Goal: Use online tool/utility: Utilize a website feature to perform a specific function

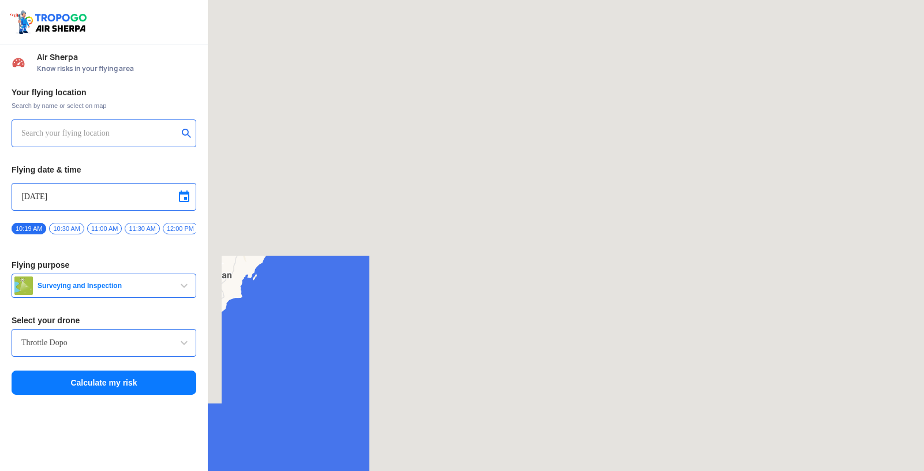
click at [113, 129] on input "text" at bounding box center [99, 133] width 156 height 14
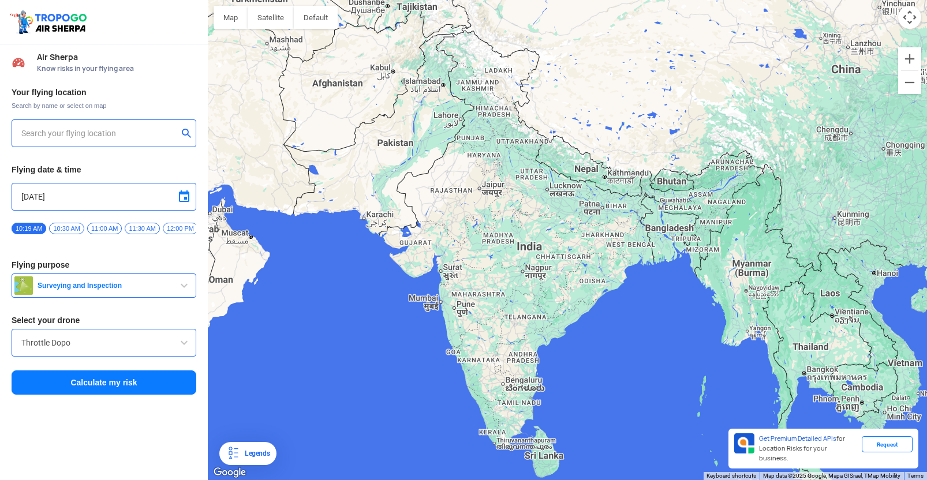
type input "[GEOGRAPHIC_DATA]، [GEOGRAPHIC_DATA]، [GEOGRAPHIC_DATA]"
click at [108, 139] on input "[GEOGRAPHIC_DATA]، [GEOGRAPHIC_DATA]، [GEOGRAPHIC_DATA]" at bounding box center [99, 133] width 156 height 14
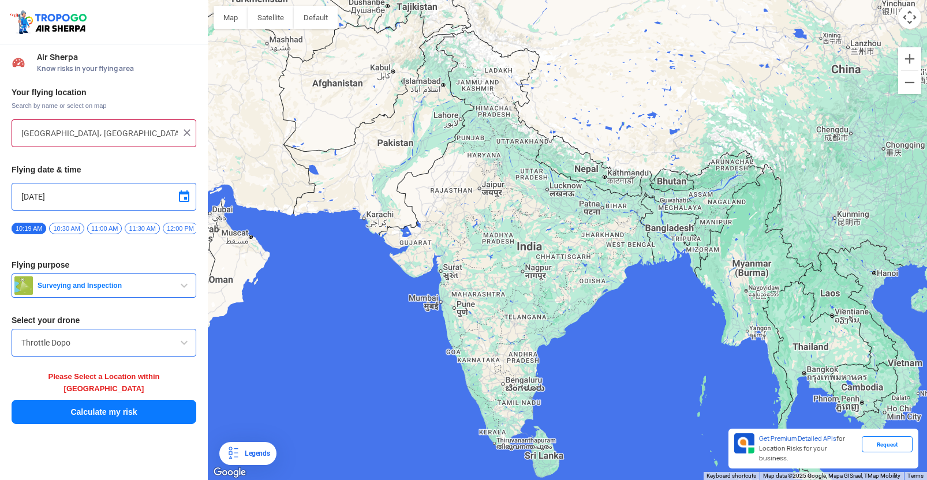
click at [189, 137] on img at bounding box center [187, 133] width 12 height 12
click at [111, 128] on input "text" at bounding box center [99, 133] width 156 height 14
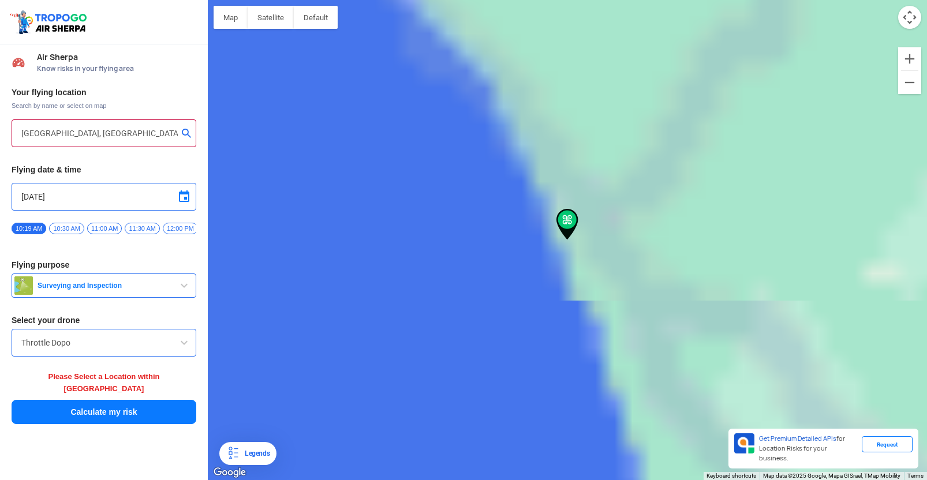
type input "Palayam, [GEOGRAPHIC_DATA], [GEOGRAPHIC_DATA] 673001, [GEOGRAPHIC_DATA]"
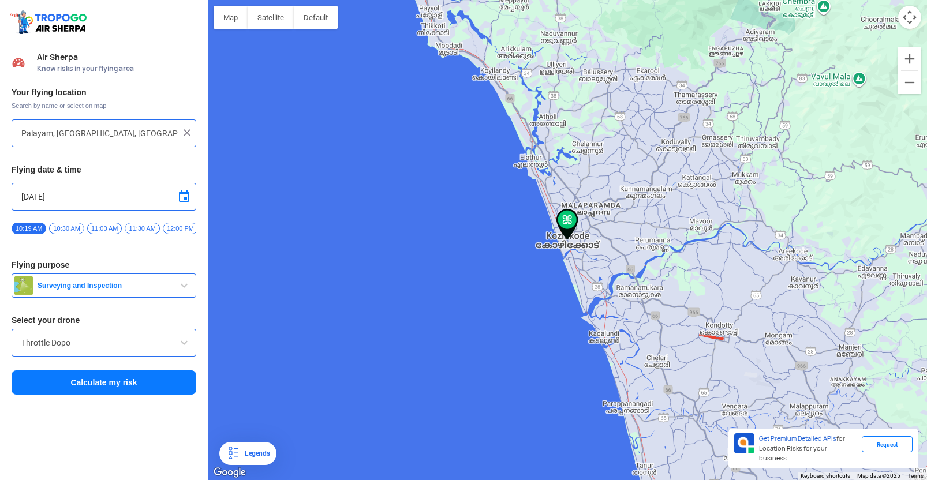
click at [100, 387] on button "Calculate my risk" at bounding box center [104, 383] width 185 height 24
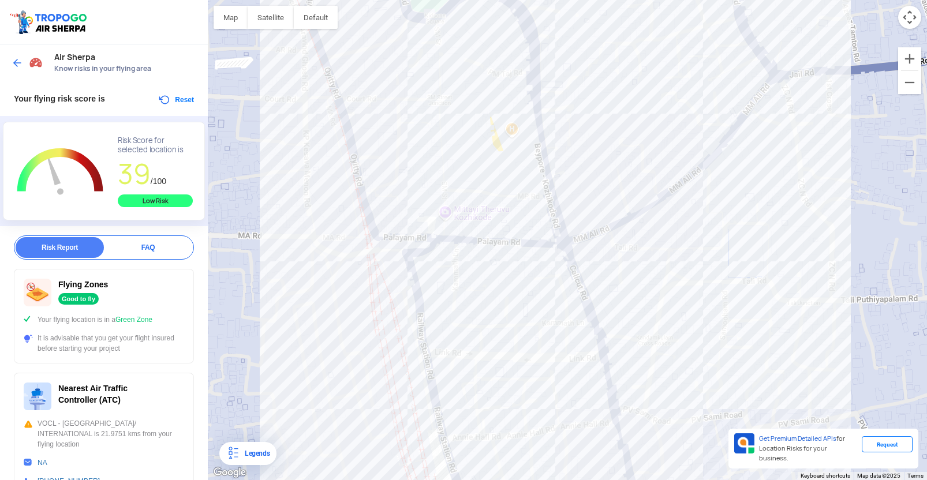
drag, startPoint x: 51, startPoint y: 163, endPoint x: 87, endPoint y: 173, distance: 37.0
click at [87, 173] on g "L Zoom Out" at bounding box center [60, 172] width 96 height 72
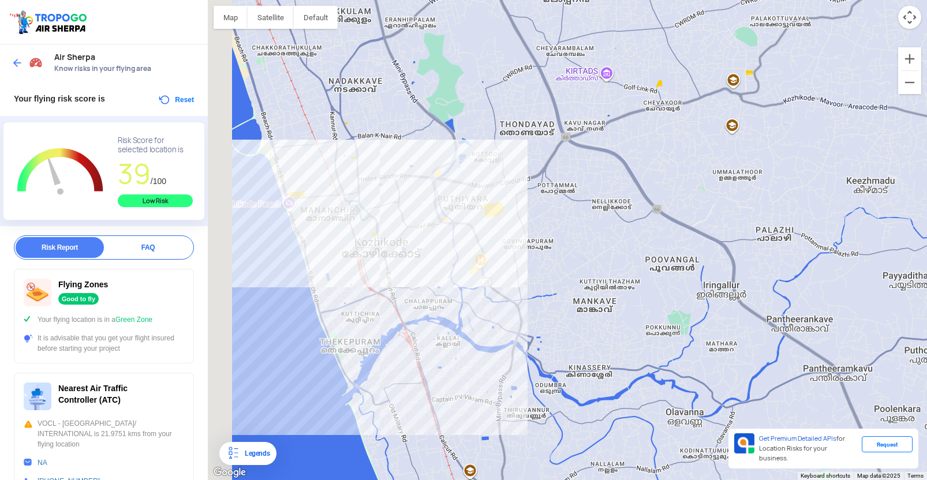
drag, startPoint x: 296, startPoint y: 263, endPoint x: 374, endPoint y: 240, distance: 81.5
click at [375, 237] on div at bounding box center [567, 240] width 719 height 480
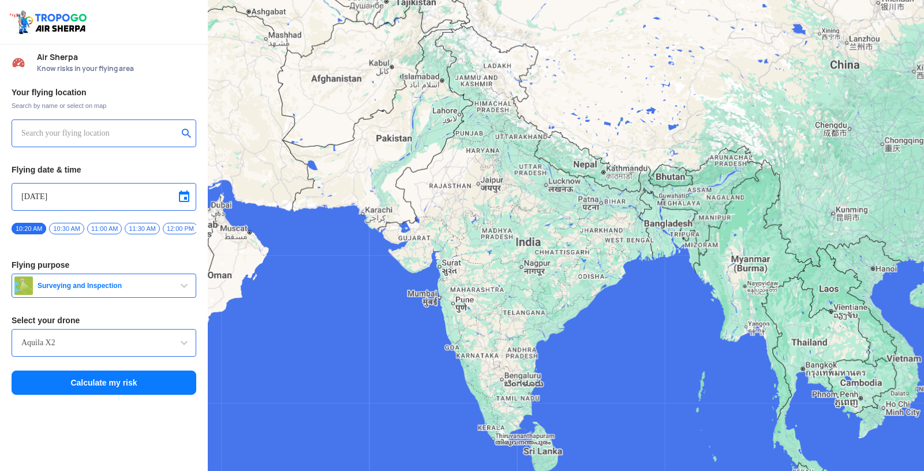
type input "AIRPORT ST. [GEOGRAPHIC_DATA], [GEOGRAPHIC_DATA]، [GEOGRAPHIC_DATA]، [GEOGRAPHI…"
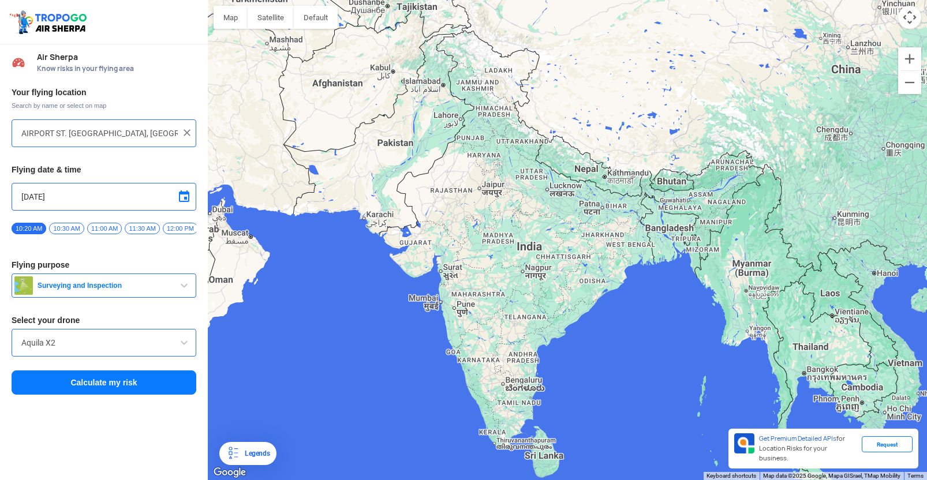
click at [192, 133] on img at bounding box center [187, 133] width 12 height 12
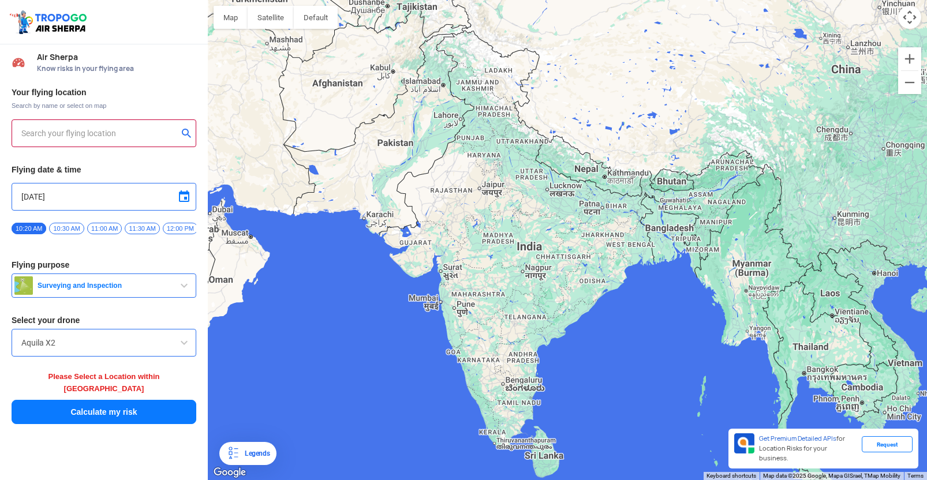
click at [166, 136] on input "text" at bounding box center [99, 133] width 156 height 14
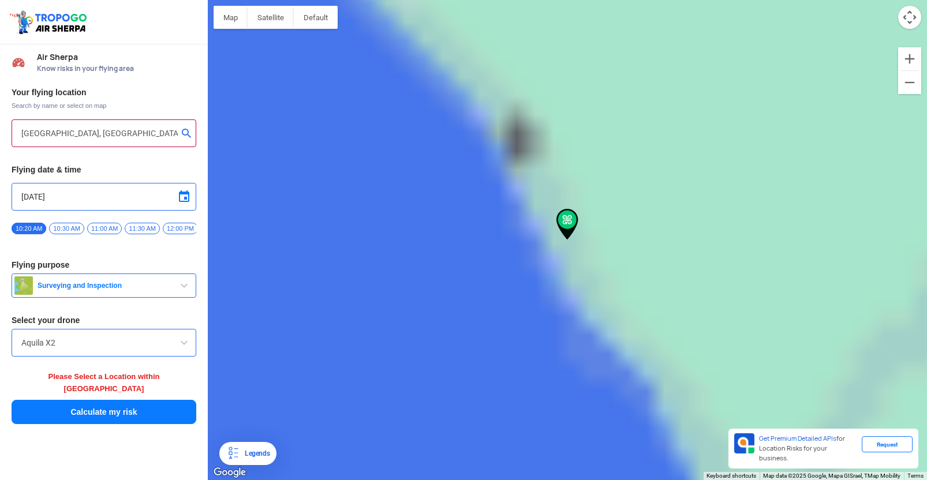
type input "[STREET_ADDRESS]"
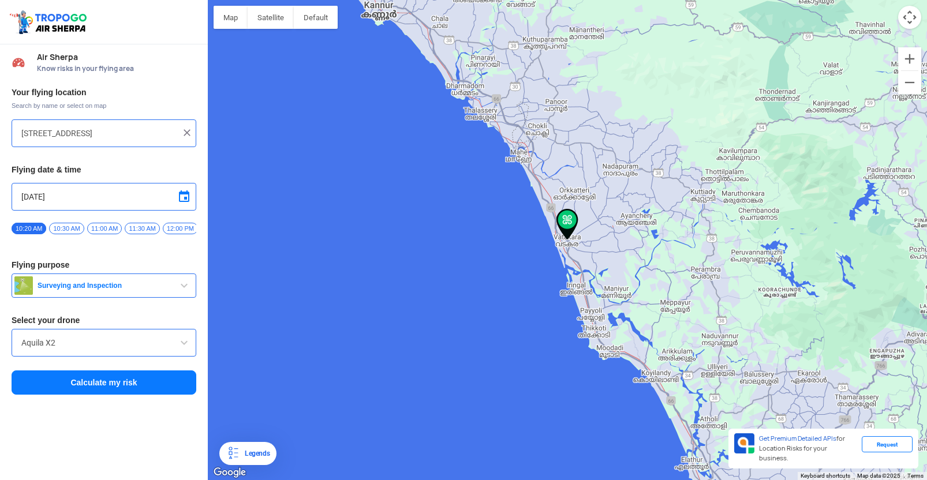
click at [177, 345] on span at bounding box center [184, 343] width 14 height 14
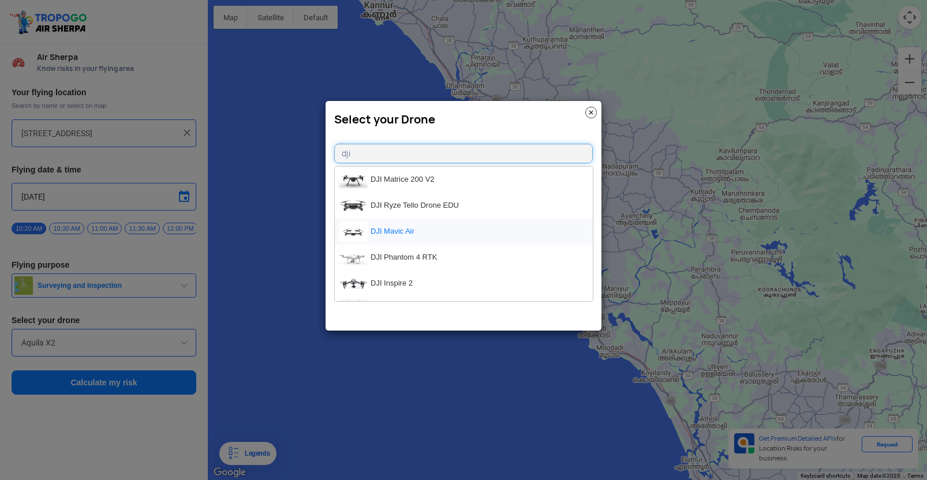
type input "dji"
click at [446, 229] on li "DJI Mavic Air" at bounding box center [464, 232] width 258 height 26
type input "DJI Mavic Air"
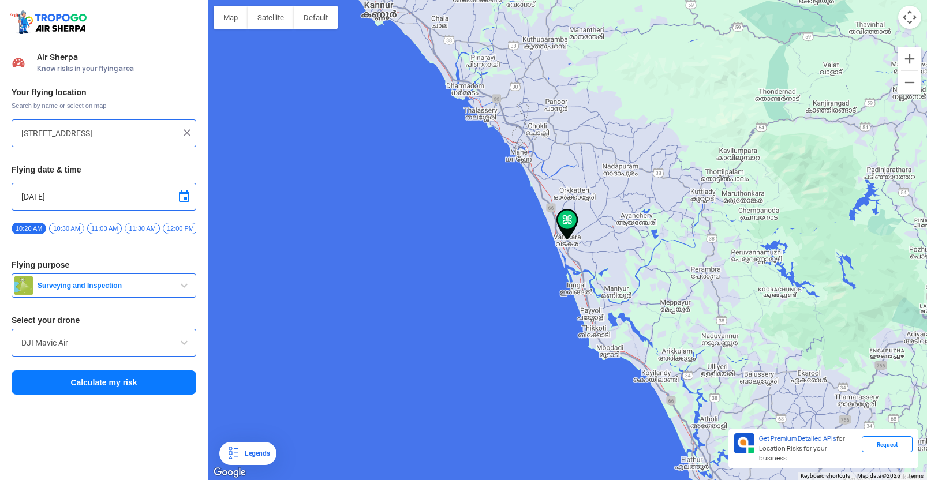
click at [178, 291] on span "button" at bounding box center [184, 286] width 14 height 14
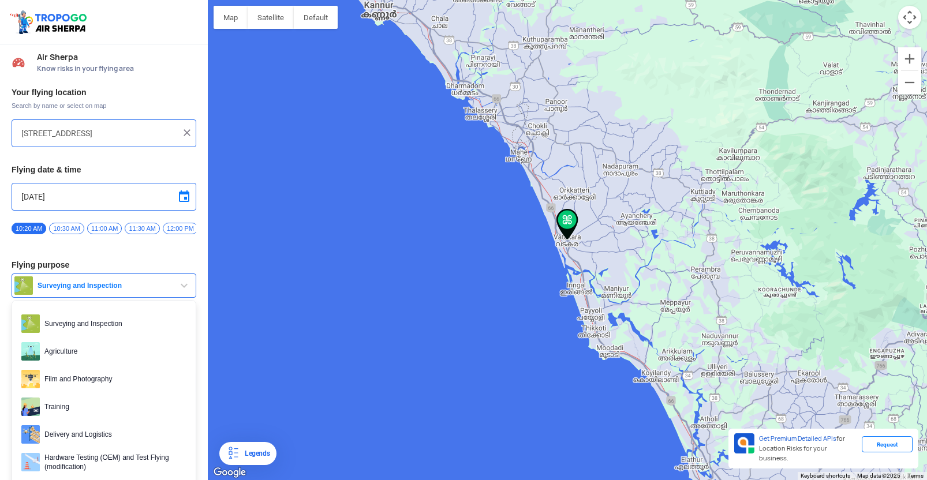
click at [178, 291] on span "button" at bounding box center [184, 286] width 14 height 14
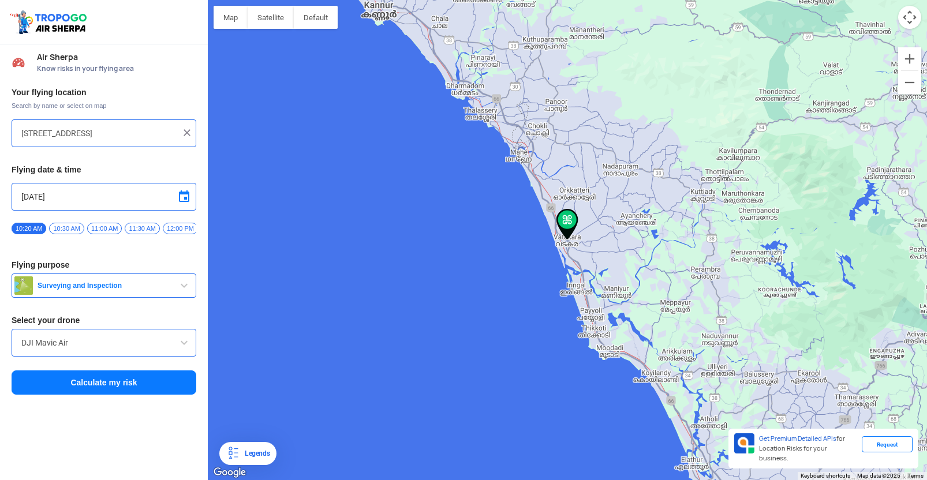
click at [178, 291] on span "button" at bounding box center [184, 286] width 14 height 14
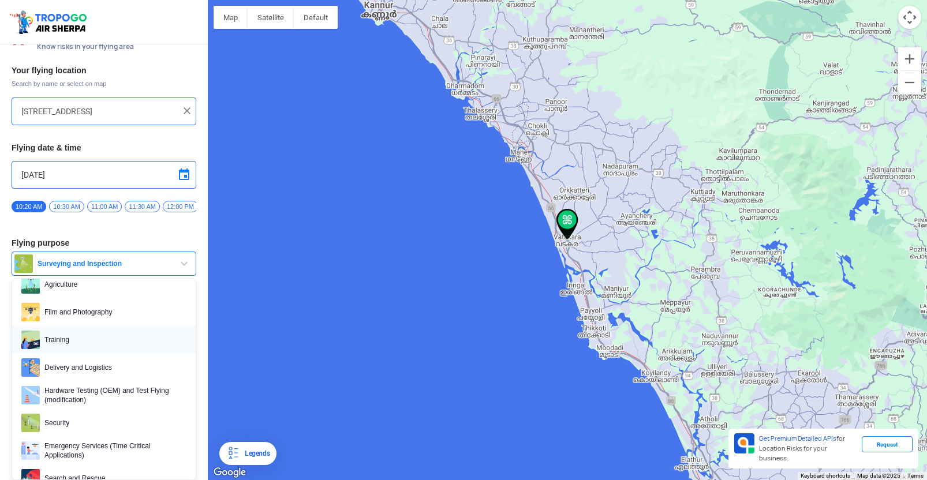
scroll to position [49, 0]
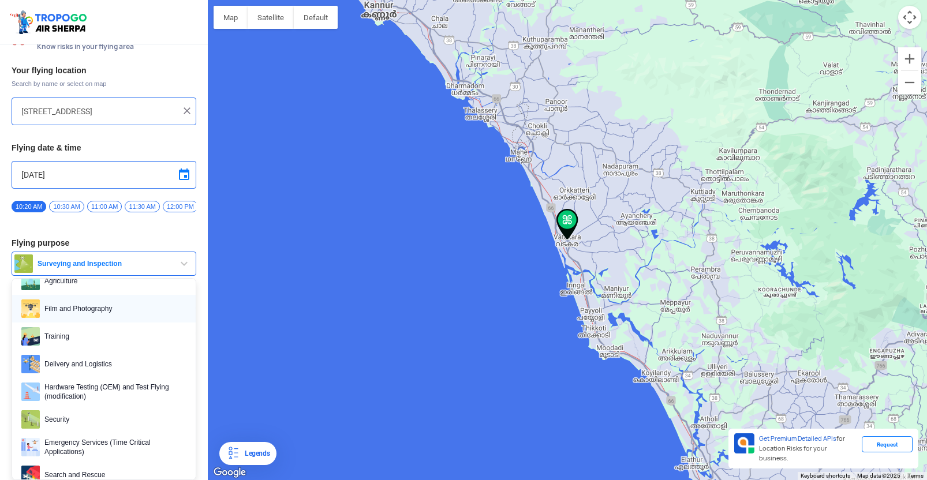
click at [158, 307] on span "Film and Photography" at bounding box center [113, 309] width 147 height 18
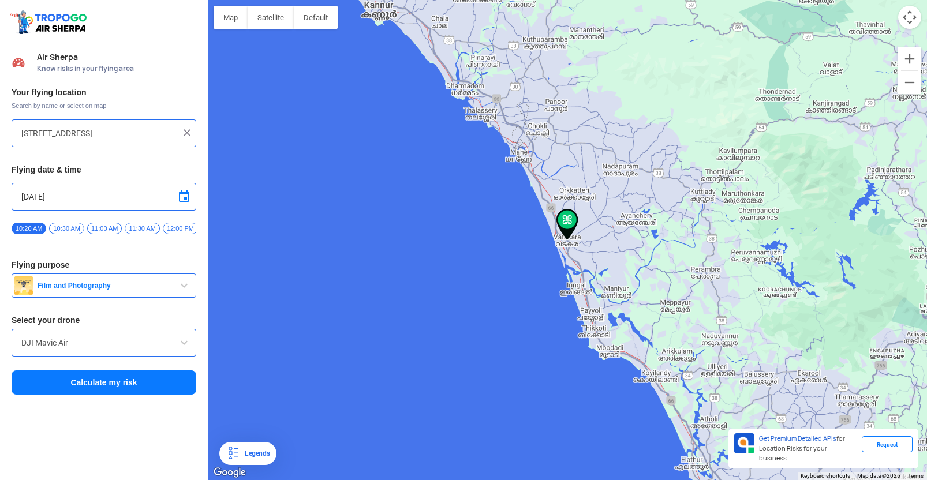
scroll to position [0, 0]
click at [137, 388] on button "Calculate my risk" at bounding box center [104, 383] width 185 height 24
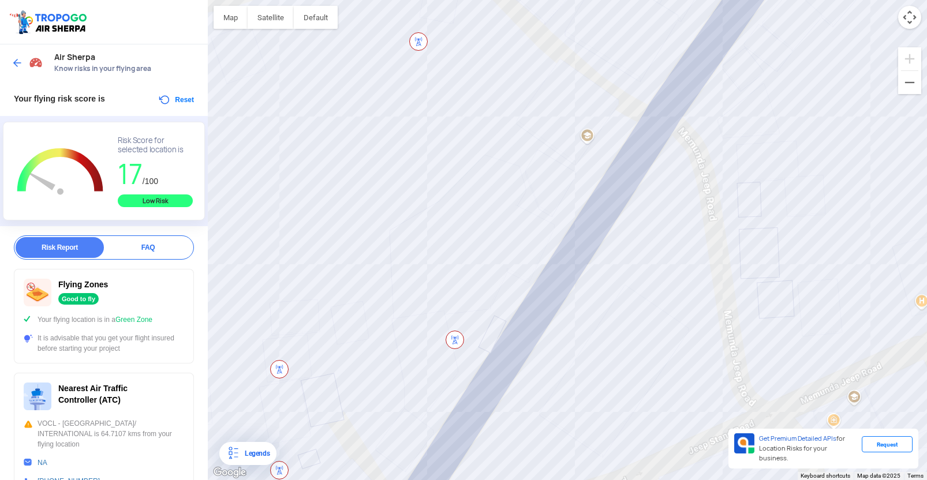
drag, startPoint x: 456, startPoint y: 292, endPoint x: 744, endPoint y: 327, distance: 290.9
click at [761, 307] on div at bounding box center [567, 240] width 719 height 480
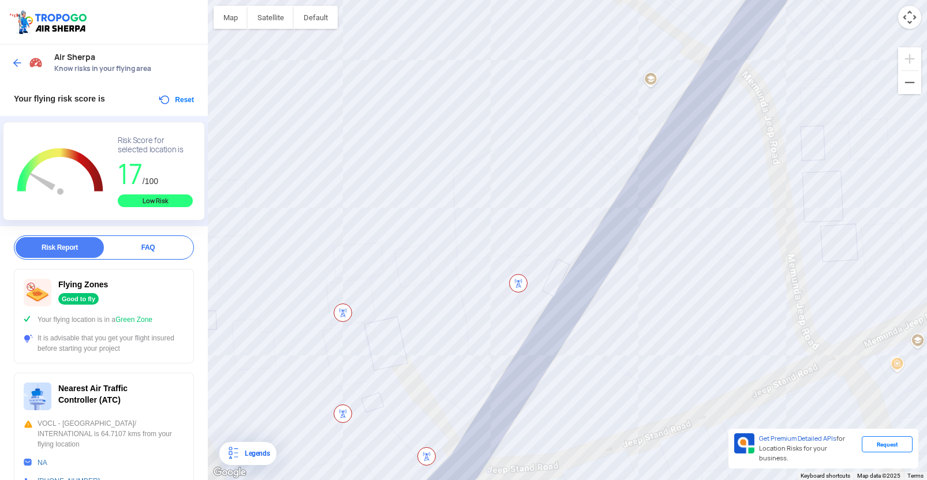
drag, startPoint x: 511, startPoint y: 387, endPoint x: 576, endPoint y: 328, distance: 88.3
click at [576, 328] on div at bounding box center [567, 240] width 719 height 480
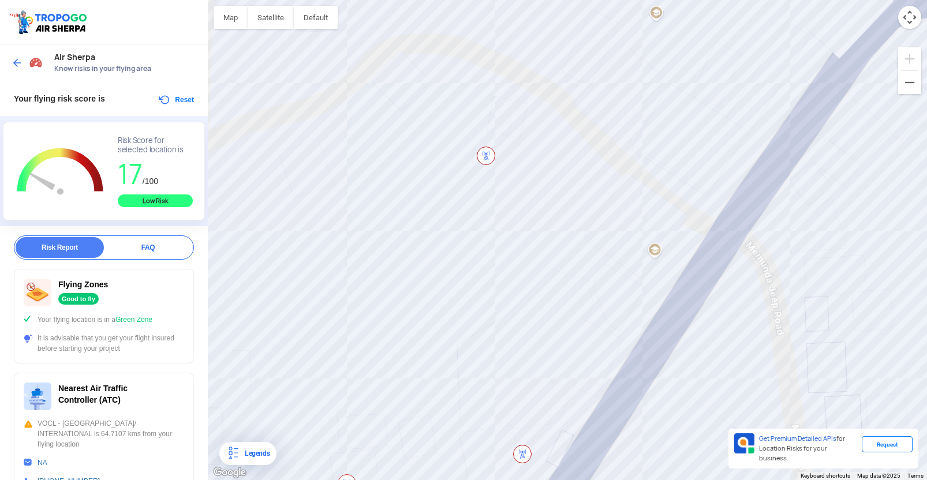
drag, startPoint x: 555, startPoint y: 285, endPoint x: 579, endPoint y: 339, distance: 58.7
click at [560, 456] on div at bounding box center [567, 240] width 719 height 480
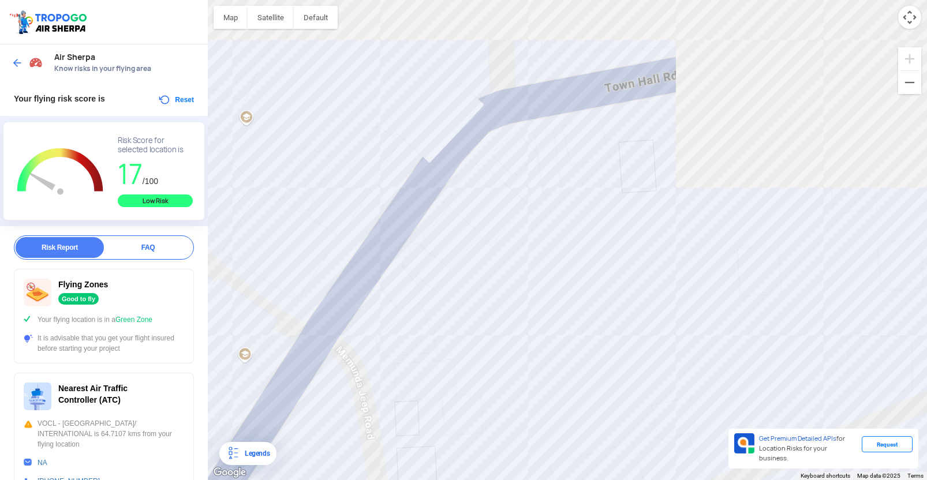
drag, startPoint x: 266, startPoint y: 353, endPoint x: 310, endPoint y: 204, distance: 155.3
click at [163, 371] on div "Location Risk Score Air Sherpa Know risks in your flying area Your flying risk …" at bounding box center [463, 240] width 927 height 480
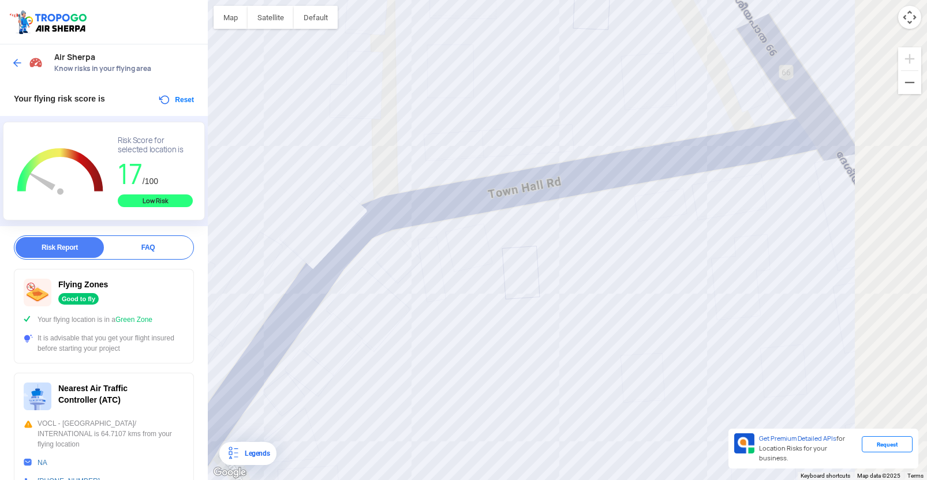
drag, startPoint x: 321, startPoint y: 186, endPoint x: 210, endPoint y: 294, distance: 154.8
click at [194, 300] on div "Location Risk Score Air Sherpa Know risks in your flying area Your flying risk …" at bounding box center [463, 240] width 927 height 480
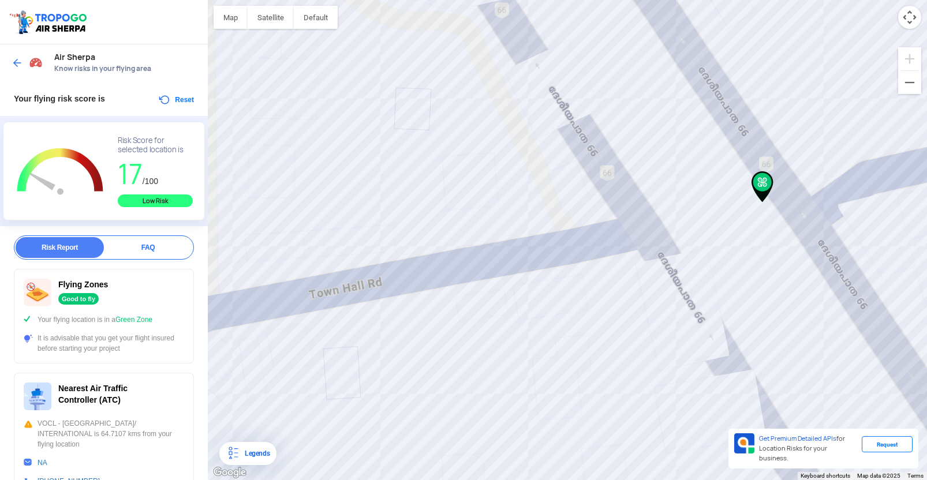
drag, startPoint x: 452, startPoint y: 271, endPoint x: 283, endPoint y: 364, distance: 192.5
click at [281, 367] on div at bounding box center [567, 240] width 719 height 480
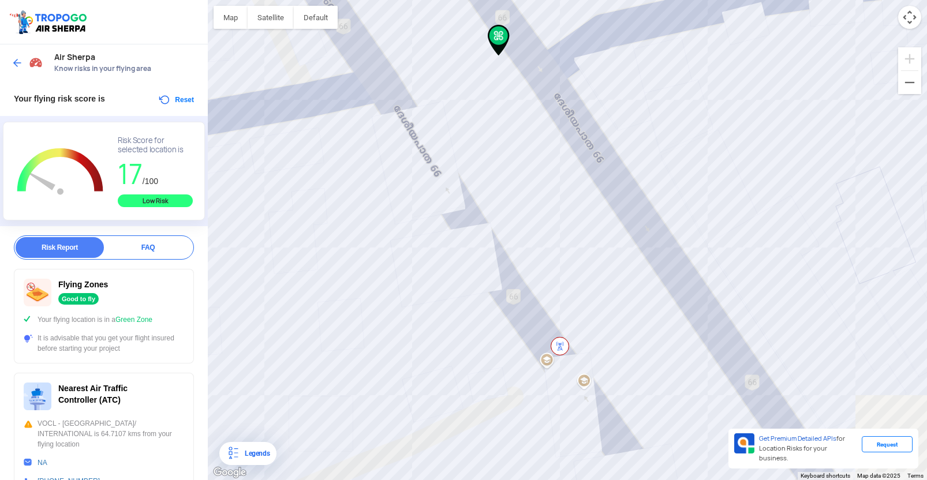
drag, startPoint x: 545, startPoint y: 332, endPoint x: 274, endPoint y: 171, distance: 314.6
click at [275, 161] on div at bounding box center [567, 240] width 719 height 480
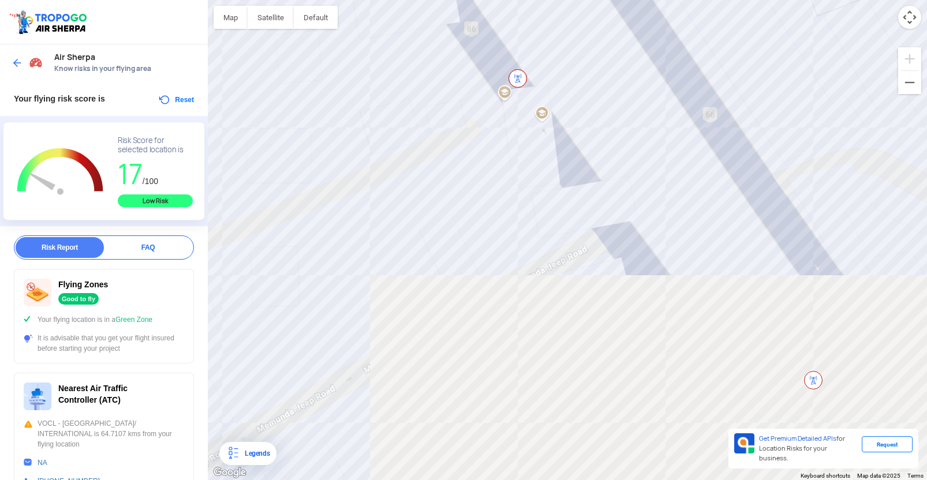
drag, startPoint x: 483, startPoint y: 169, endPoint x: 473, endPoint y: 115, distance: 54.5
click at [473, 115] on div at bounding box center [567, 240] width 719 height 480
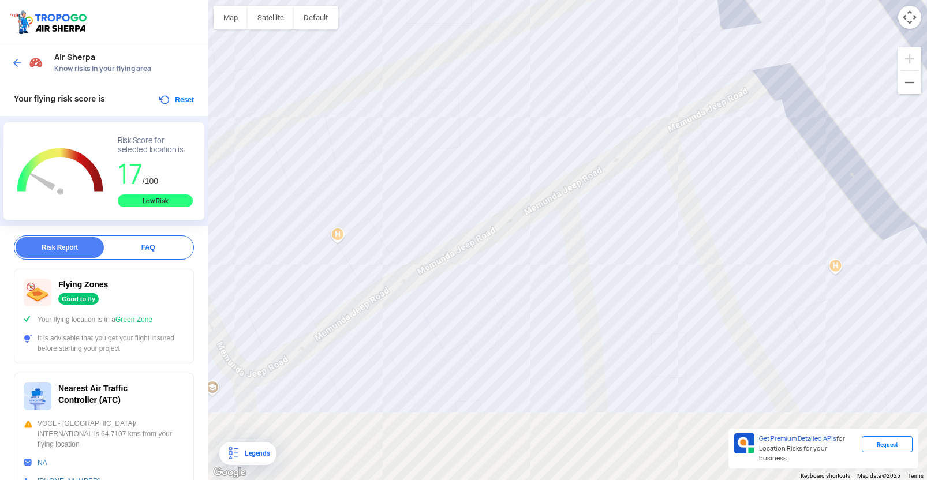
drag, startPoint x: 356, startPoint y: 273, endPoint x: 531, endPoint y: 319, distance: 180.5
click at [524, 103] on div at bounding box center [567, 240] width 719 height 480
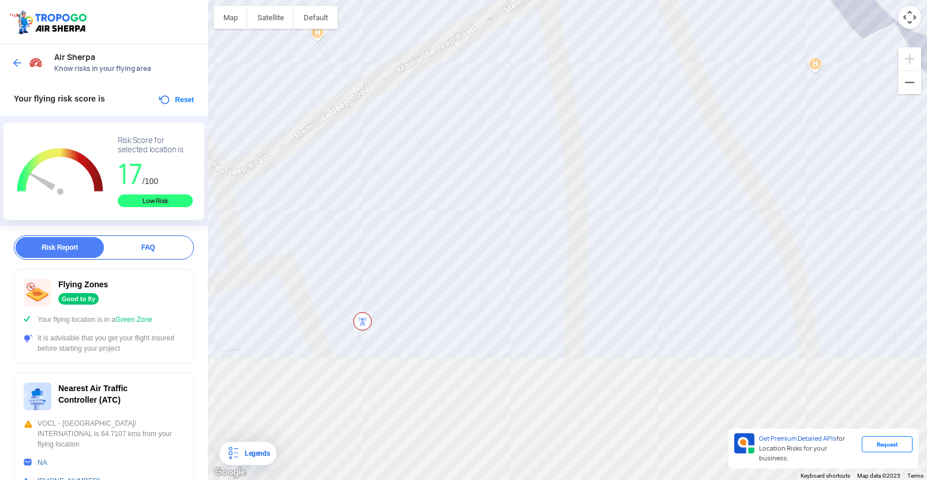
drag, startPoint x: 542, startPoint y: 366, endPoint x: 519, endPoint y: 121, distance: 245.9
click at [519, 115] on div at bounding box center [567, 240] width 719 height 480
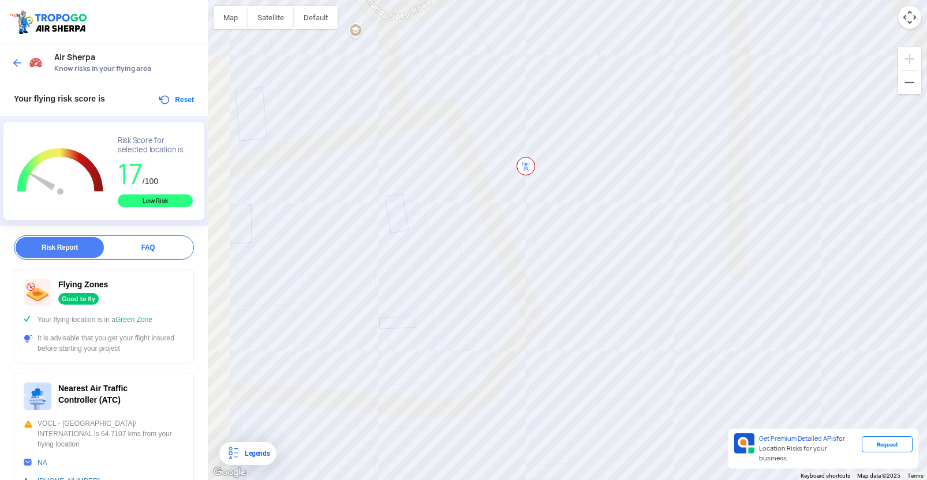
drag, startPoint x: 436, startPoint y: 257, endPoint x: 610, endPoint y: 242, distance: 174.5
click at [610, 242] on div at bounding box center [567, 240] width 719 height 480
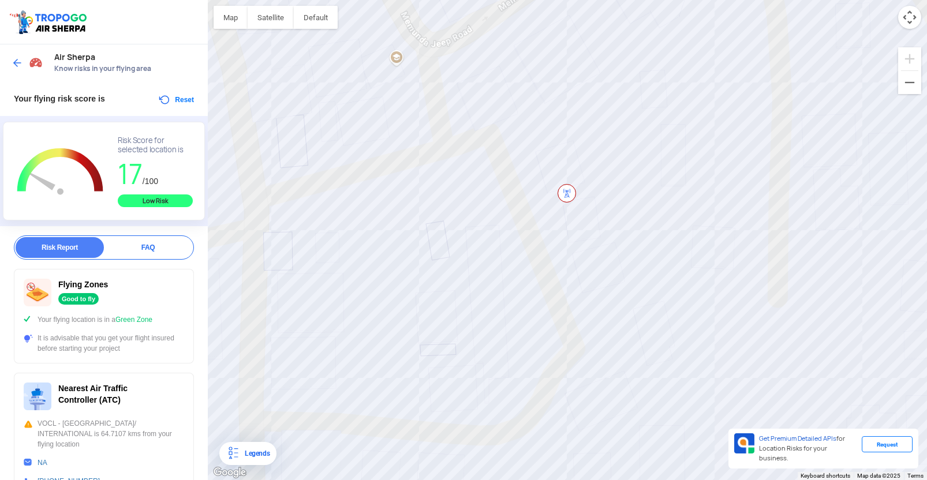
drag, startPoint x: 453, startPoint y: 222, endPoint x: 386, endPoint y: 88, distance: 150.0
click at [500, 244] on div at bounding box center [567, 240] width 719 height 480
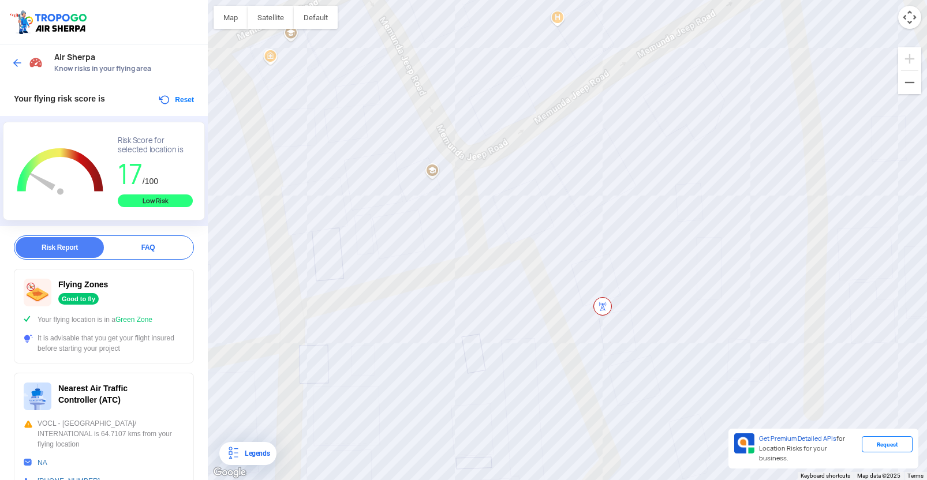
drag, startPoint x: 391, startPoint y: 126, endPoint x: 415, endPoint y: 201, distance: 78.3
click at [413, 207] on div at bounding box center [567, 240] width 719 height 480
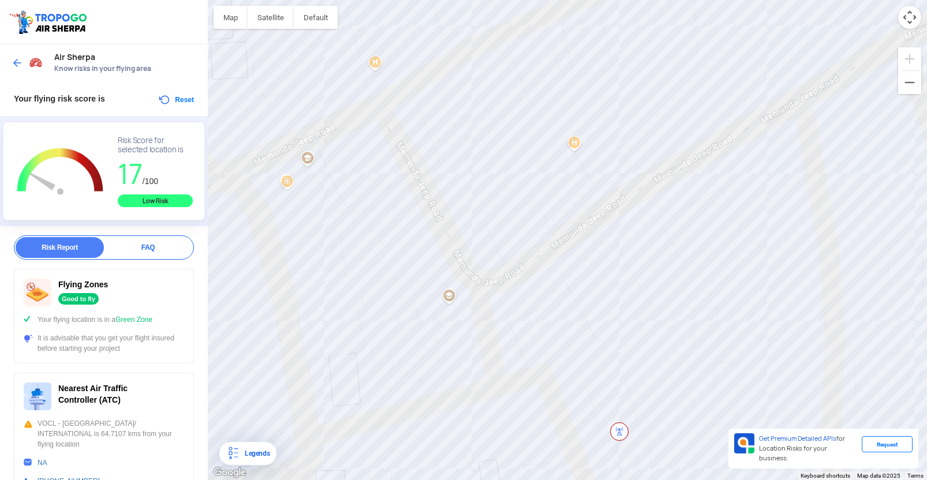
drag, startPoint x: 418, startPoint y: 337, endPoint x: 414, endPoint y: 249, distance: 88.4
click at [420, 353] on div at bounding box center [567, 240] width 719 height 480
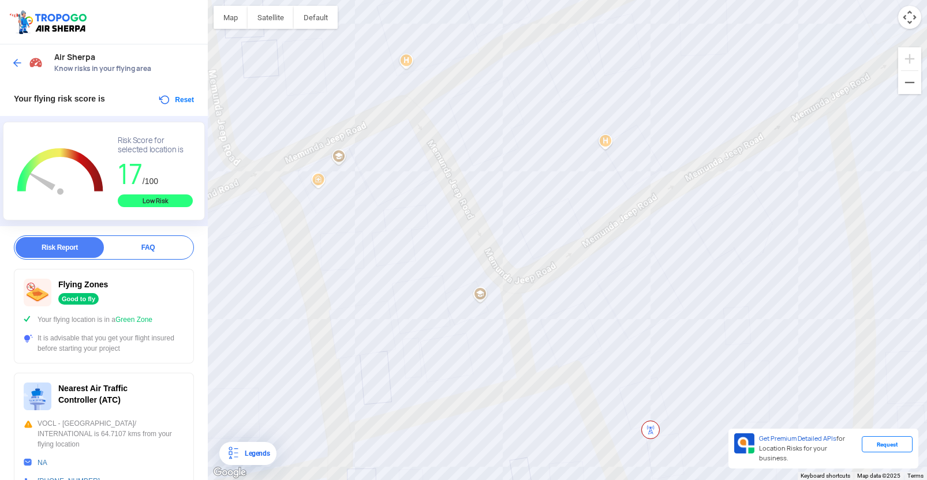
drag, startPoint x: 481, startPoint y: 322, endPoint x: 424, endPoint y: 314, distance: 57.7
click at [487, 322] on div at bounding box center [567, 240] width 719 height 480
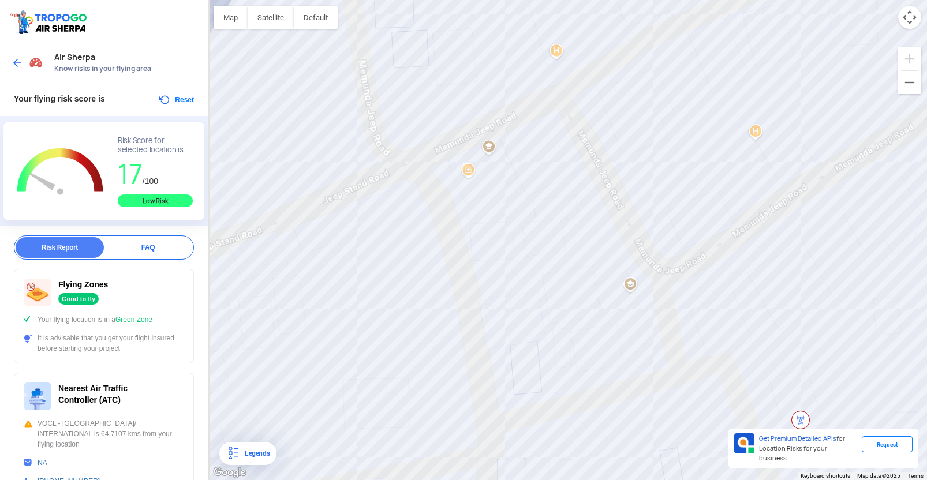
drag, startPoint x: 456, startPoint y: 286, endPoint x: 536, endPoint y: 278, distance: 81.2
click at [536, 278] on div at bounding box center [567, 240] width 719 height 480
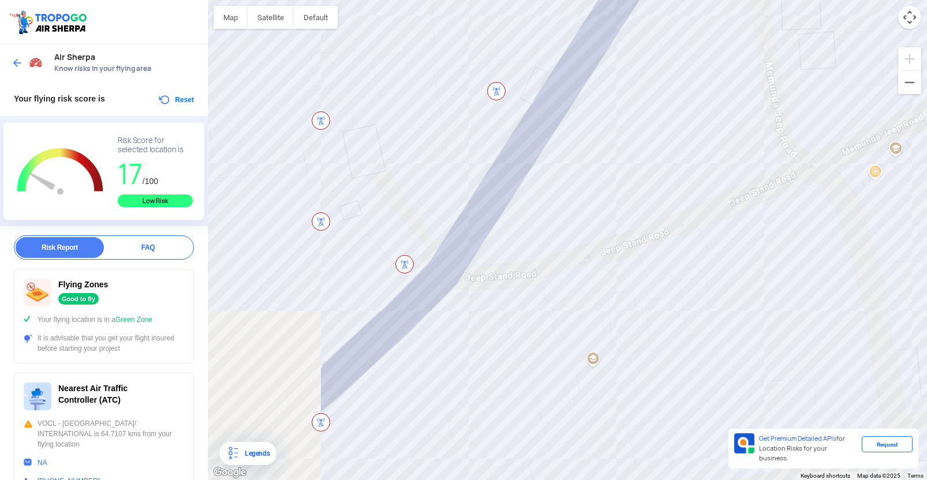
drag, startPoint x: 486, startPoint y: 265, endPoint x: 640, endPoint y: 279, distance: 154.2
click at [709, 230] on div at bounding box center [567, 240] width 719 height 480
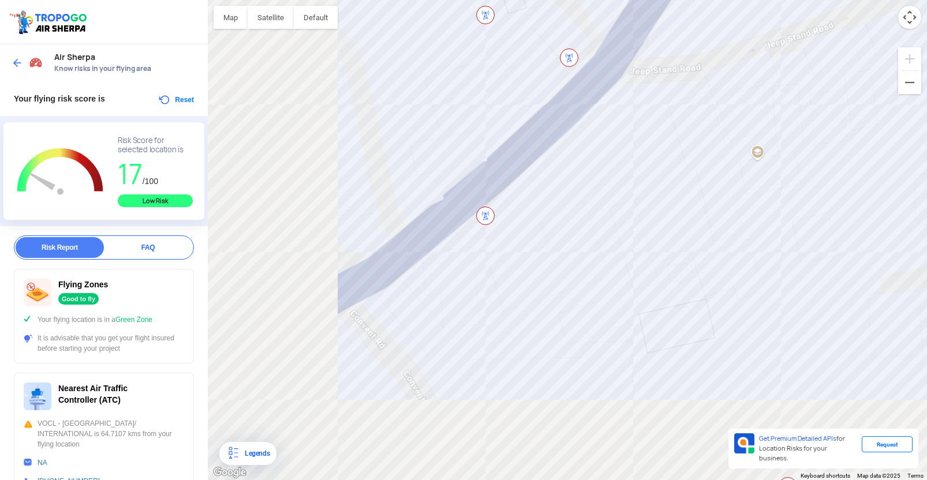
drag, startPoint x: 491, startPoint y: 290, endPoint x: 663, endPoint y: 71, distance: 279.2
click at [663, 71] on div at bounding box center [567, 240] width 719 height 480
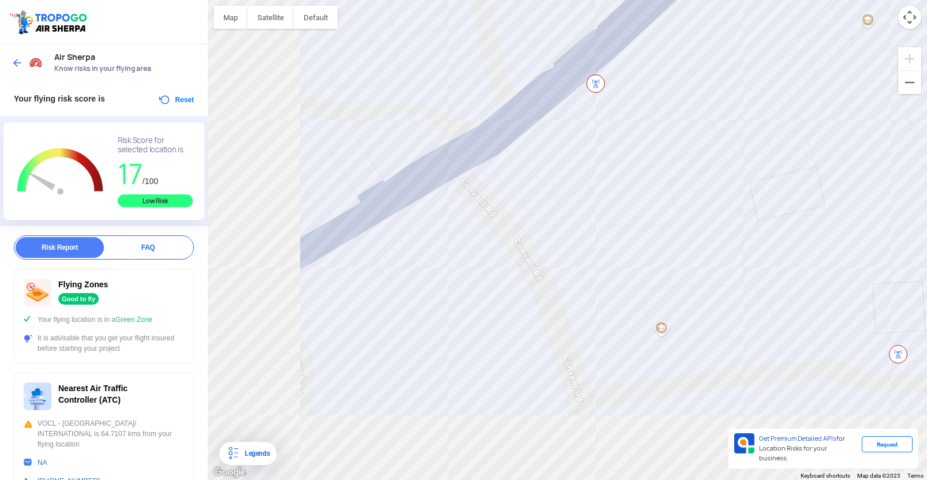
drag, startPoint x: 569, startPoint y: 195, endPoint x: 681, endPoint y: 62, distance: 174.1
click at [681, 62] on div at bounding box center [567, 240] width 719 height 480
click at [604, 236] on div at bounding box center [567, 240] width 719 height 480
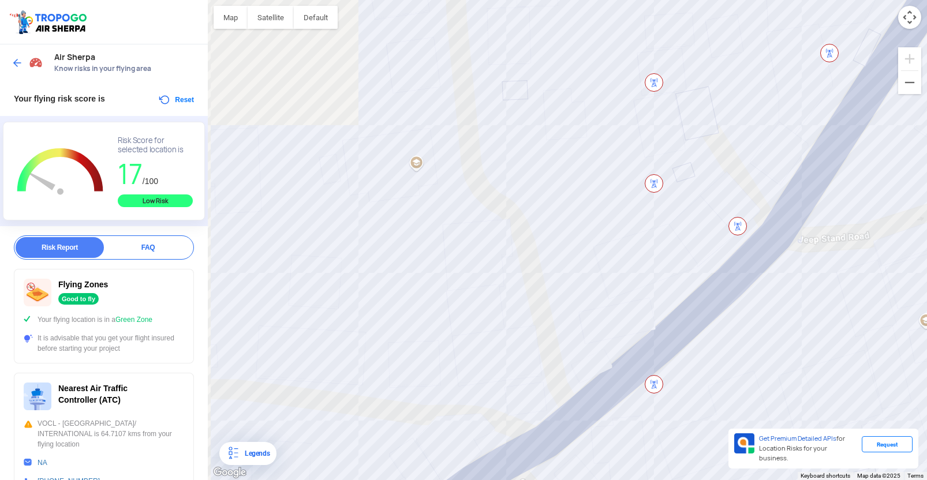
drag, startPoint x: 575, startPoint y: 177, endPoint x: 580, endPoint y: 226, distance: 48.8
click at [580, 226] on div at bounding box center [567, 240] width 719 height 480
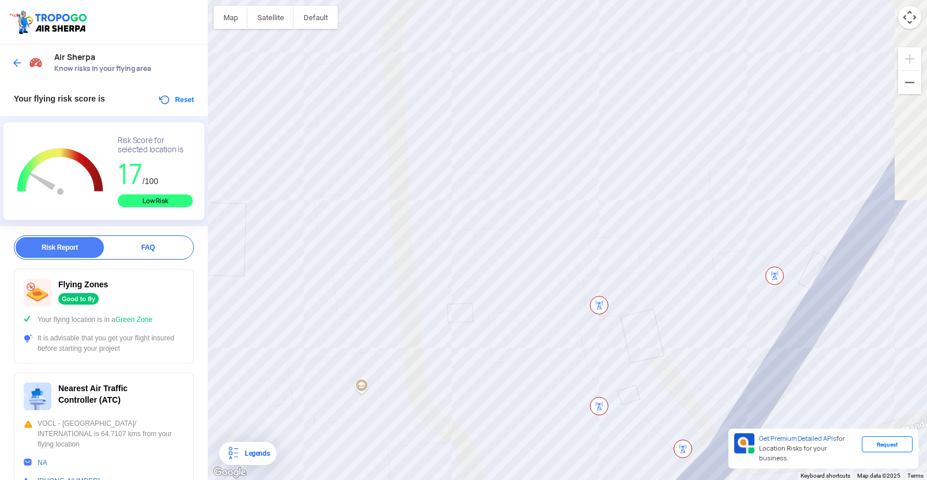
drag, startPoint x: 512, startPoint y: 234, endPoint x: 427, endPoint y: 262, distance: 89.1
click at [427, 262] on div at bounding box center [567, 240] width 719 height 480
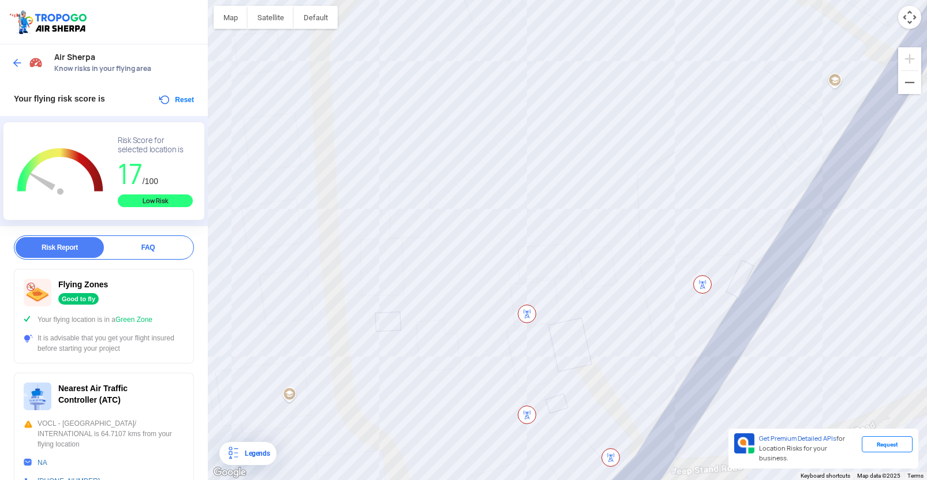
drag, startPoint x: 606, startPoint y: 211, endPoint x: 480, endPoint y: 306, distance: 157.9
click at [479, 307] on div at bounding box center [567, 240] width 719 height 480
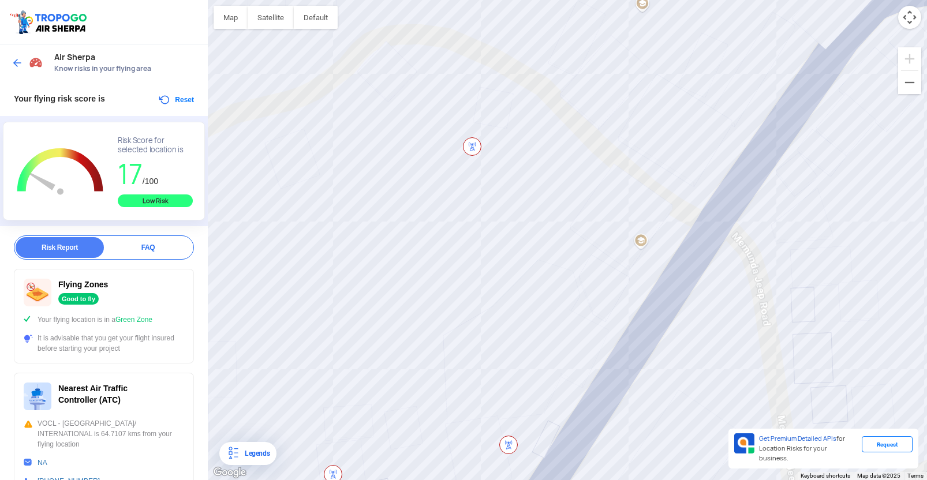
click at [471, 274] on div at bounding box center [567, 240] width 719 height 480
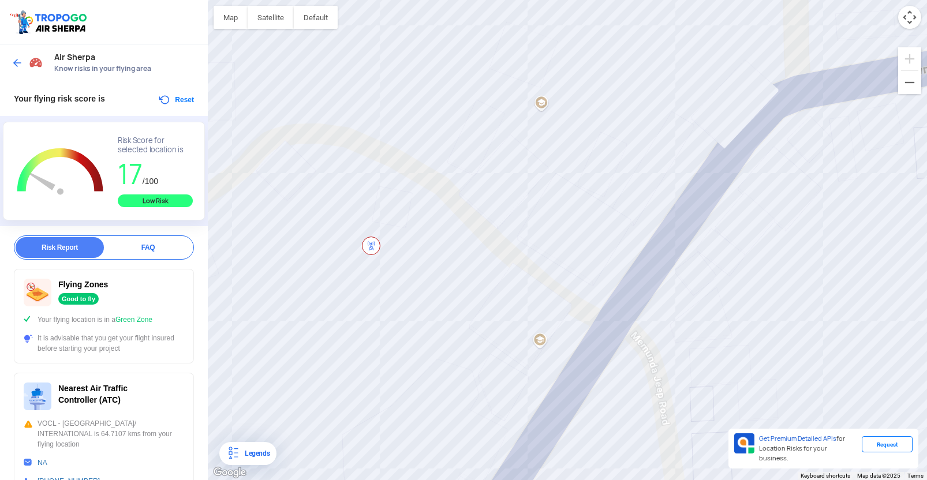
click at [514, 217] on div at bounding box center [567, 240] width 719 height 480
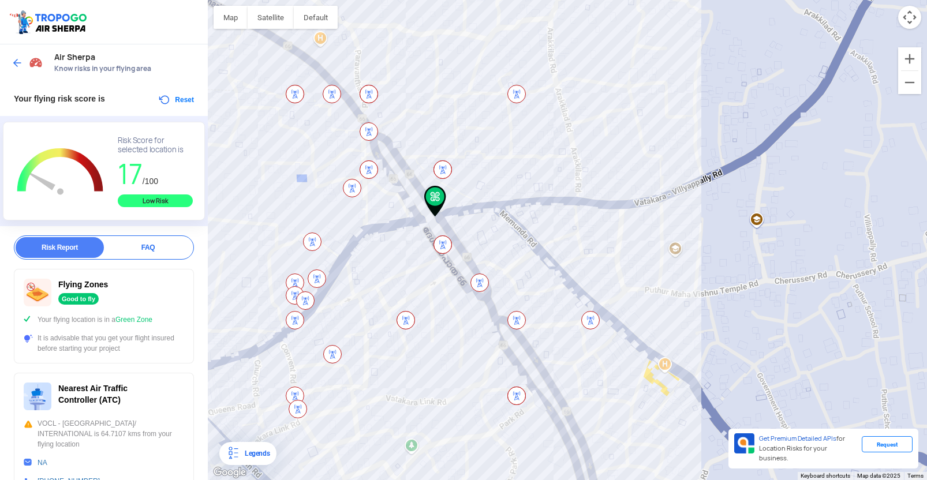
drag, startPoint x: 564, startPoint y: 246, endPoint x: 374, endPoint y: 261, distance: 190.0
click at [374, 262] on div at bounding box center [567, 240] width 719 height 480
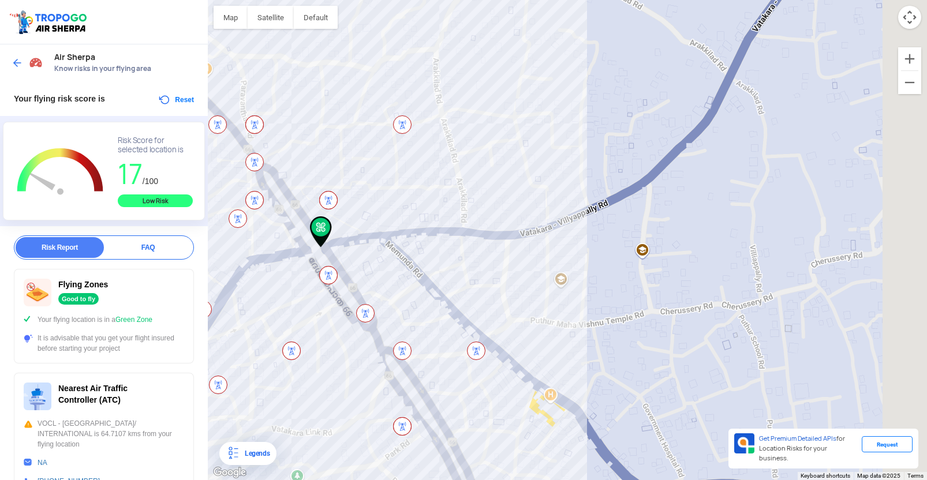
drag, startPoint x: 553, startPoint y: 222, endPoint x: 417, endPoint y: 266, distance: 142.6
click at [417, 266] on div at bounding box center [567, 240] width 719 height 480
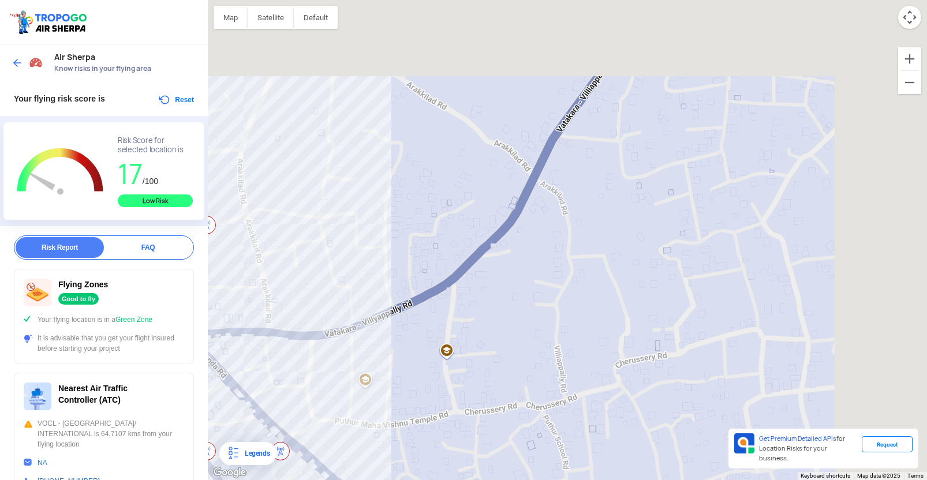
drag, startPoint x: 658, startPoint y: 215, endPoint x: 487, endPoint y: 303, distance: 192.1
click at [487, 303] on div at bounding box center [567, 240] width 719 height 480
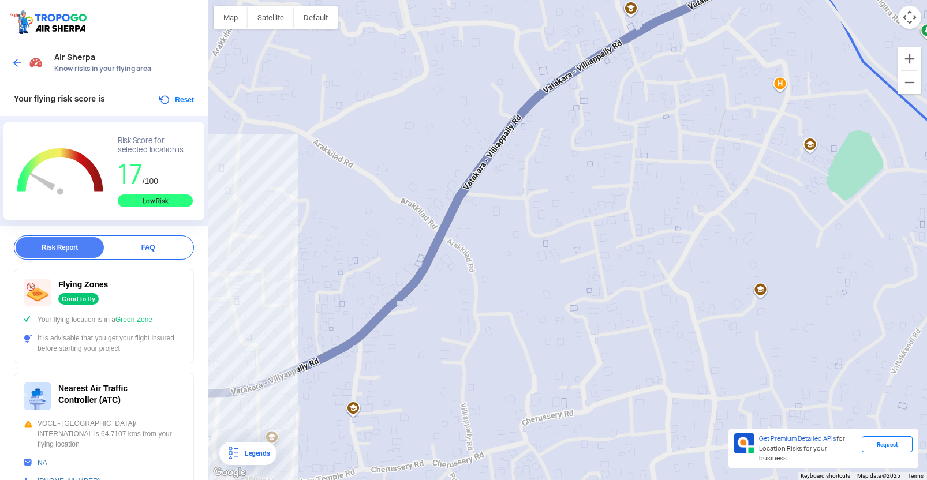
drag, startPoint x: 543, startPoint y: 319, endPoint x: 544, endPoint y: 330, distance: 11.0
click at [544, 330] on div at bounding box center [567, 240] width 719 height 480
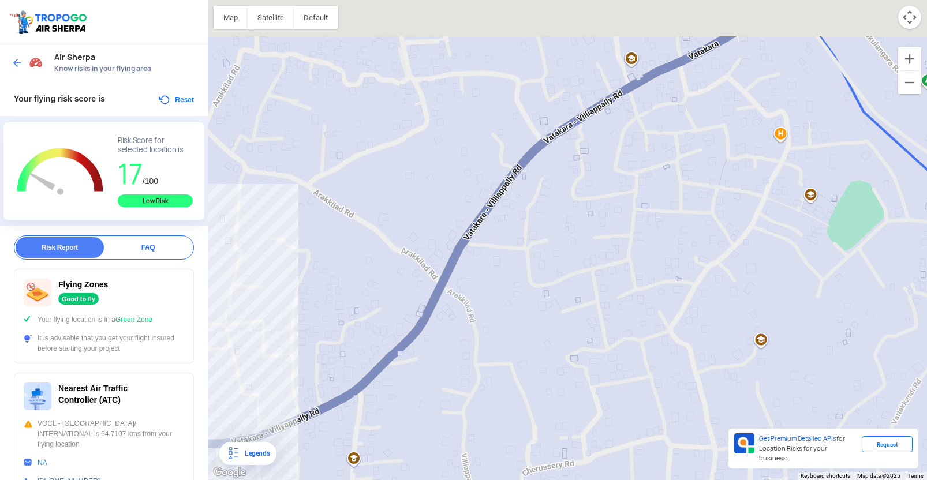
drag, startPoint x: 543, startPoint y: 288, endPoint x: 544, endPoint y: 338, distance: 50.2
click at [544, 338] on div at bounding box center [567, 240] width 719 height 480
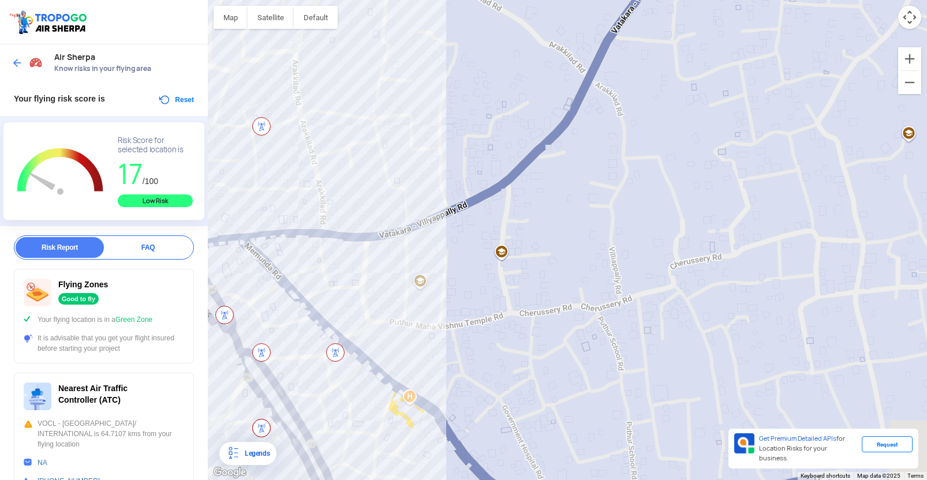
drag, startPoint x: 576, startPoint y: 319, endPoint x: 625, endPoint y: 156, distance: 170.1
click at [724, 94] on div at bounding box center [567, 240] width 719 height 480
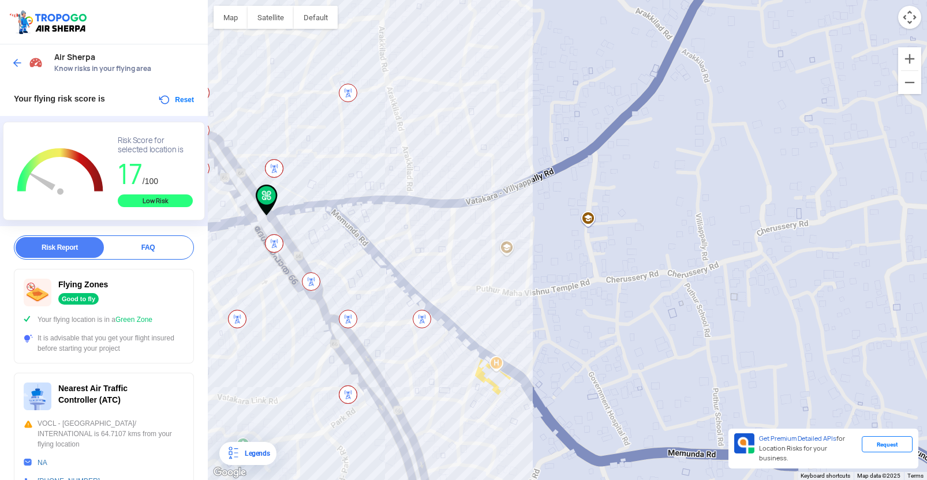
drag, startPoint x: 576, startPoint y: 189, endPoint x: 707, endPoint y: 161, distance: 134.8
click at [721, 154] on div at bounding box center [567, 240] width 719 height 480
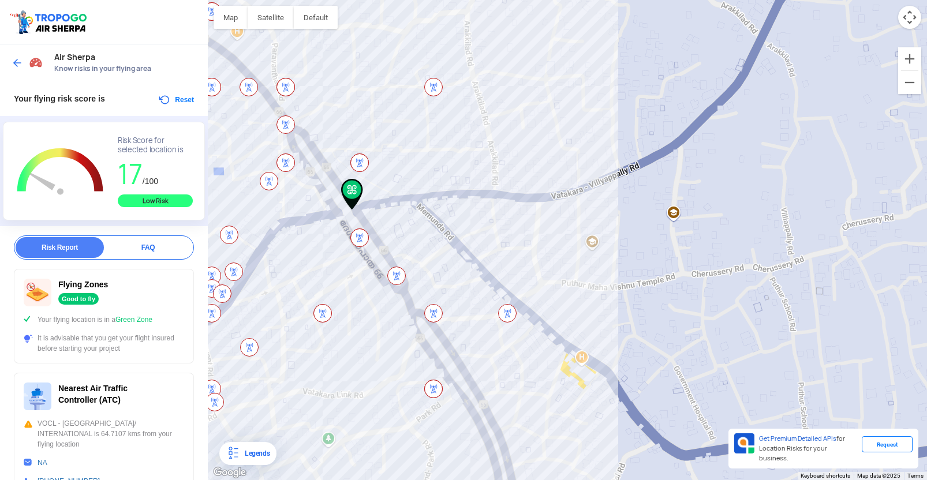
drag, startPoint x: 676, startPoint y: 176, endPoint x: 716, endPoint y: 176, distance: 39.8
click at [716, 176] on div at bounding box center [567, 240] width 719 height 480
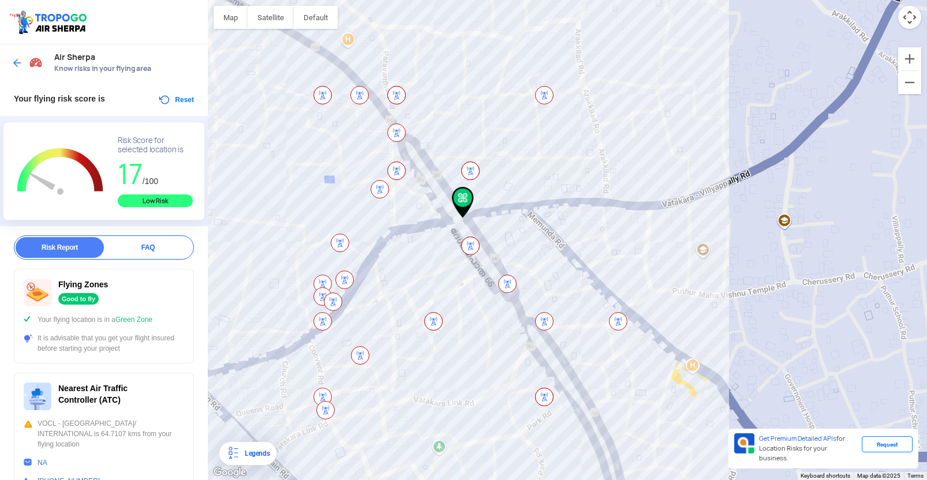
drag
click at [750, 223] on div at bounding box center [567, 240] width 719 height 480
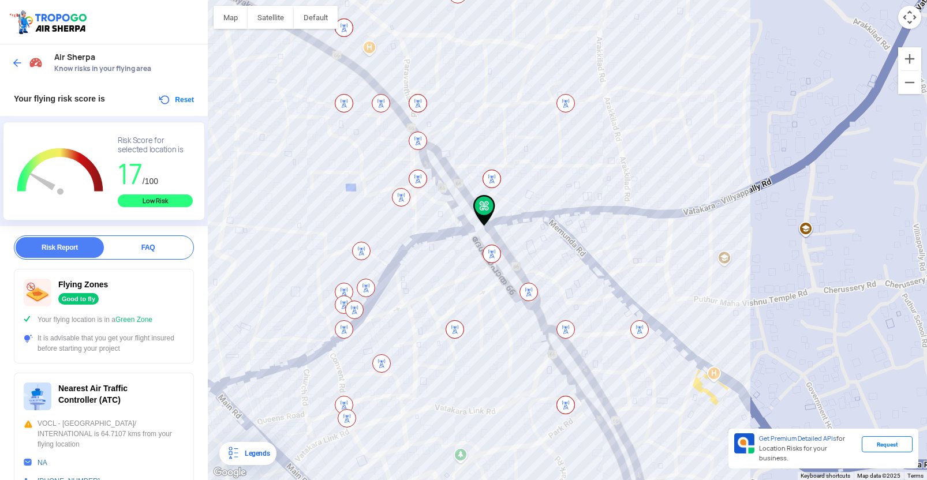
click at [155, 200] on div "Low Risk" at bounding box center [155, 201] width 75 height 13
click at [136, 249] on div "FAQ" at bounding box center [148, 247] width 88 height 21
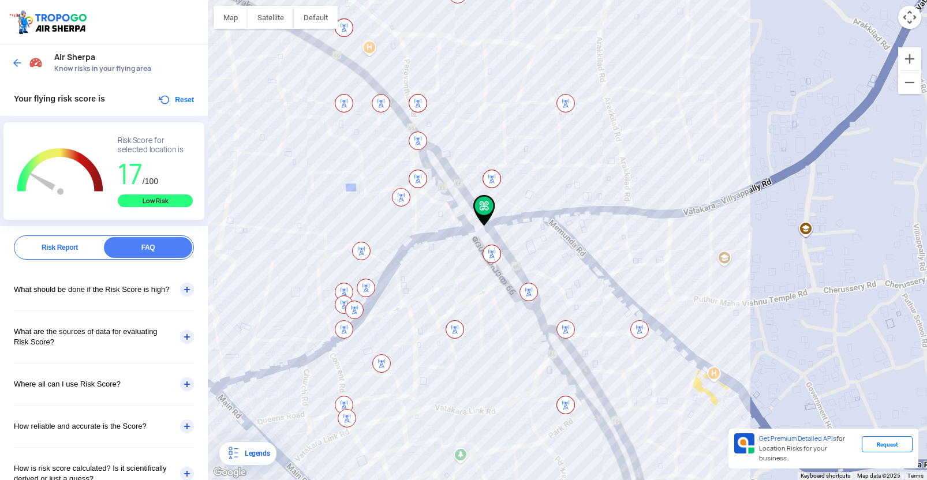
click at [61, 254] on div "Risk Report" at bounding box center [60, 247] width 88 height 21
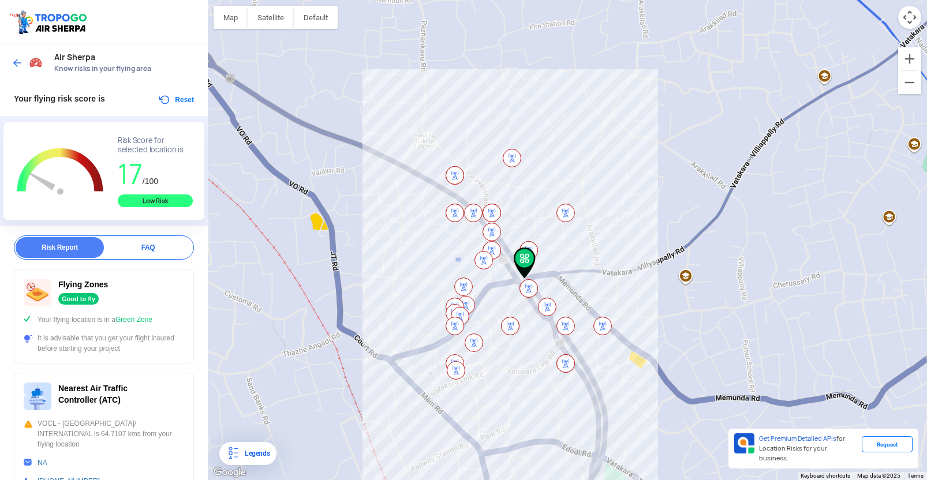
click at [913, 18] on button "Map camera controls" at bounding box center [909, 17] width 23 height 23
click at [224, 19] on button "Map" at bounding box center [231, 17] width 34 height 23
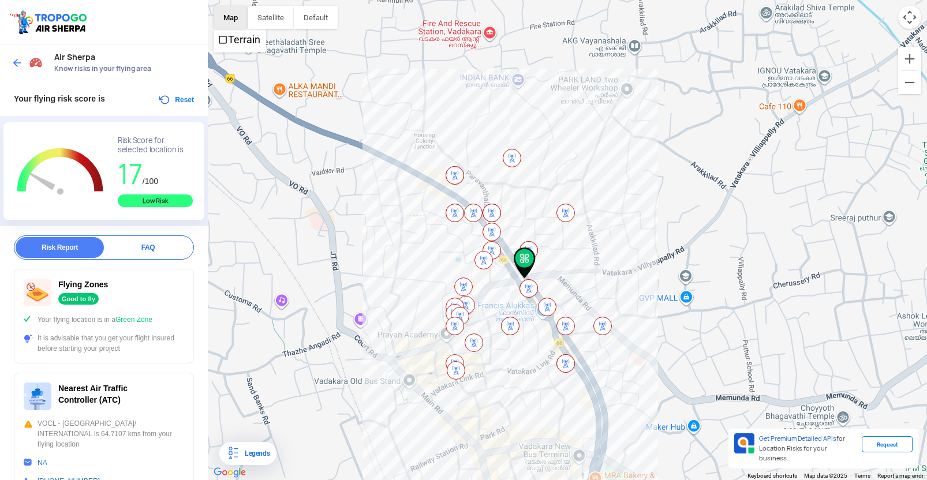
click at [236, 18] on button "Map" at bounding box center [231, 17] width 34 height 23
click at [267, 18] on button "Satellite" at bounding box center [271, 17] width 46 height 23
click at [393, 38] on div at bounding box center [567, 240] width 719 height 480
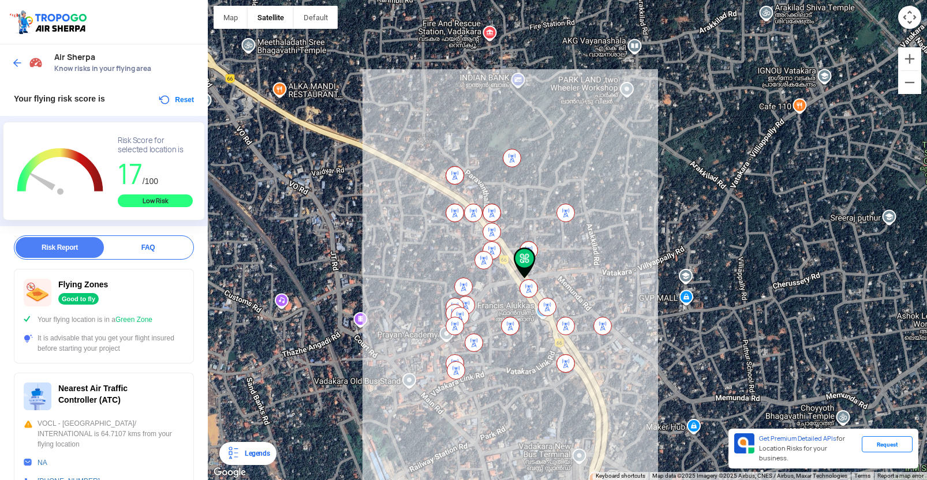
click at [393, 38] on div at bounding box center [567, 240] width 719 height 480
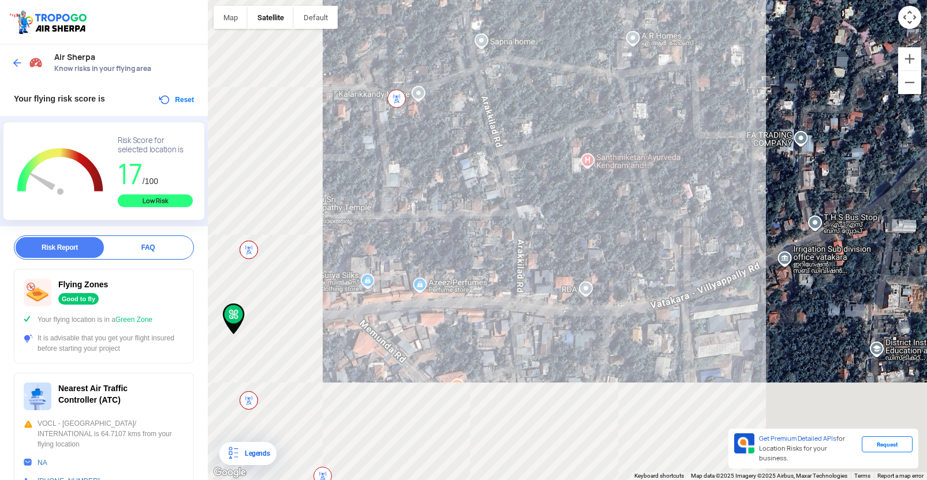
drag, startPoint x: 423, startPoint y: 184, endPoint x: 647, endPoint y: 27, distance: 273.6
click at [647, 27] on div at bounding box center [567, 240] width 719 height 480
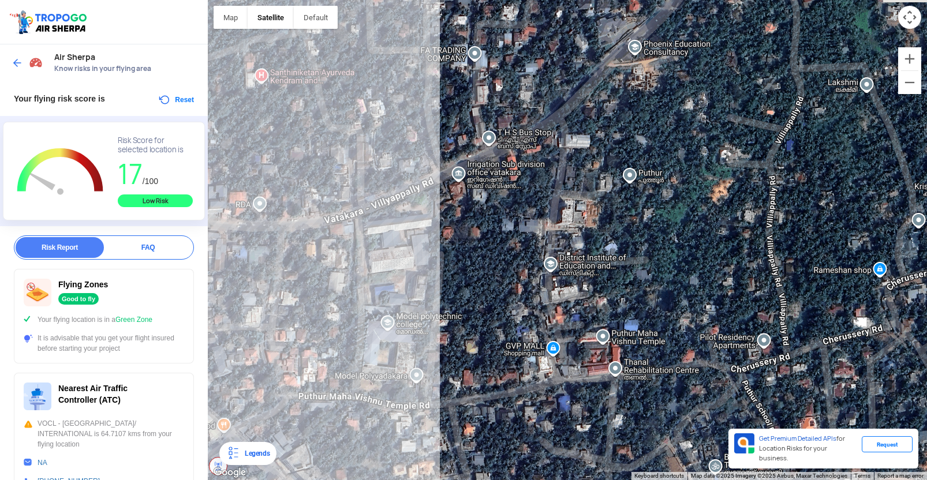
drag, startPoint x: 534, startPoint y: 118, endPoint x: 151, endPoint y: 70, distance: 385.9
click at [150, 71] on div "Location Risk Score Air Sherpa Know risks in your flying area Your flying risk …" at bounding box center [463, 240] width 927 height 480
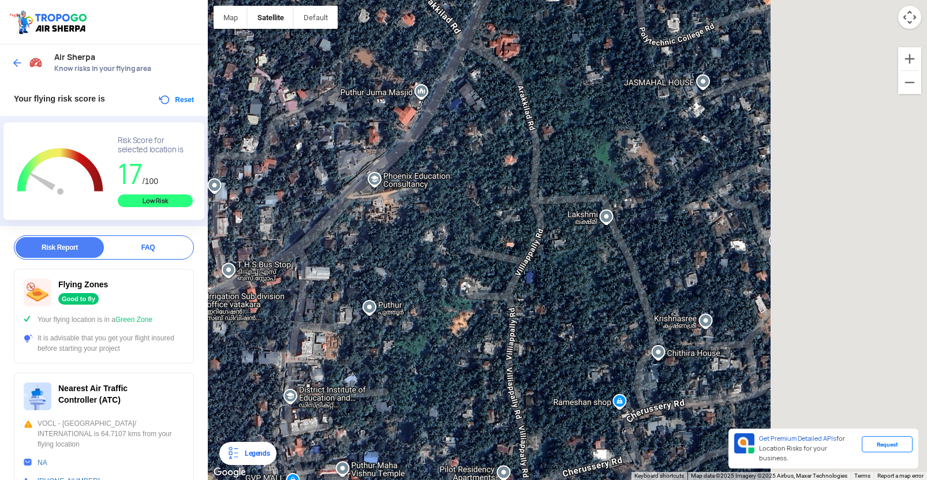
drag, startPoint x: 477, startPoint y: 141, endPoint x: 270, endPoint y: 275, distance: 246.8
click at [249, 286] on div at bounding box center [567, 240] width 719 height 480
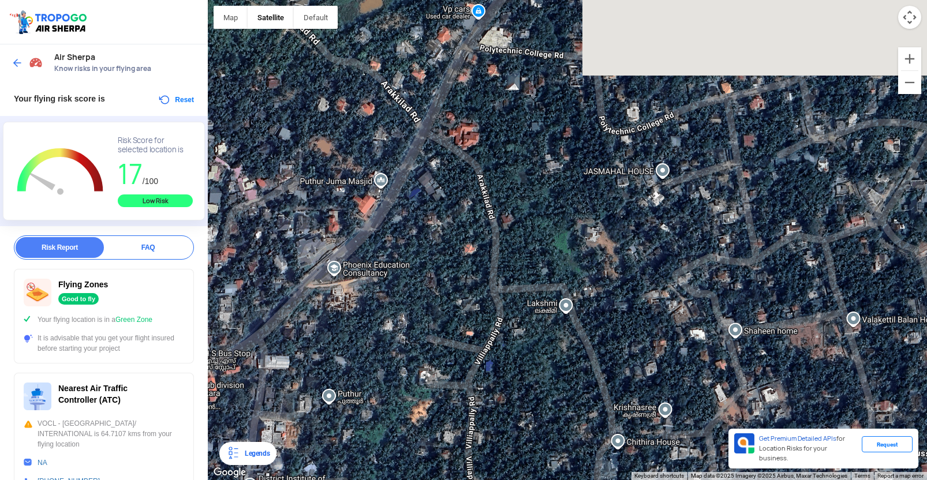
drag, startPoint x: 404, startPoint y: 232, endPoint x: 382, endPoint y: 258, distance: 34.0
click at [378, 262] on div at bounding box center [567, 240] width 719 height 480
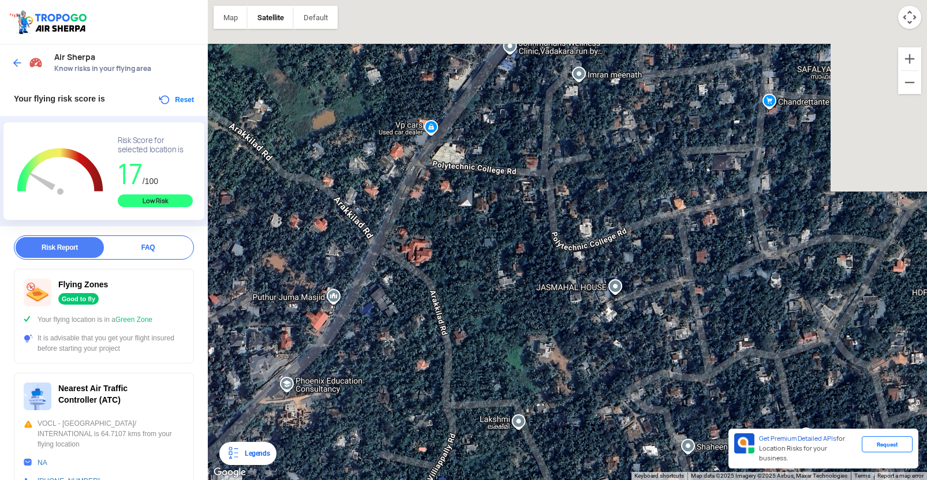
drag, startPoint x: 386, startPoint y: 370, endPoint x: 403, endPoint y: 315, distance: 57.9
click at [385, 372] on div at bounding box center [567, 240] width 719 height 480
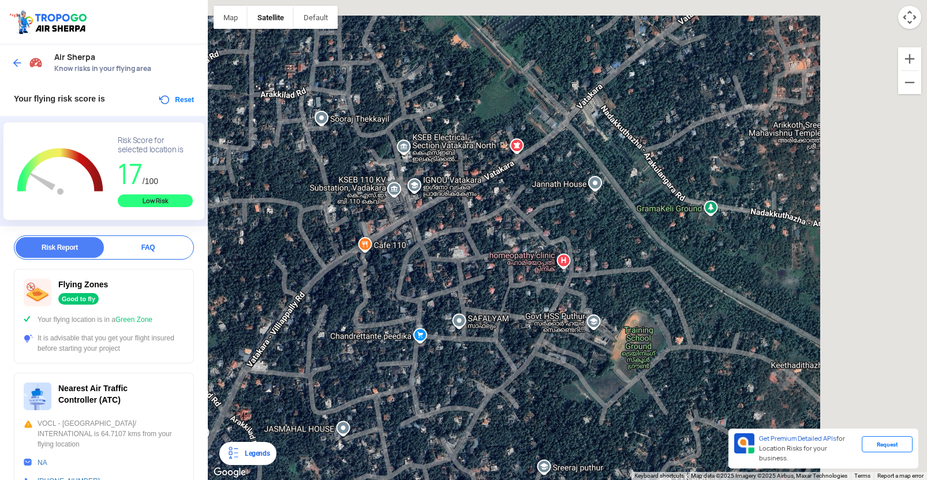
drag, startPoint x: 534, startPoint y: 184, endPoint x: 375, endPoint y: 299, distance: 196.0
click at [375, 299] on div at bounding box center [567, 240] width 719 height 480
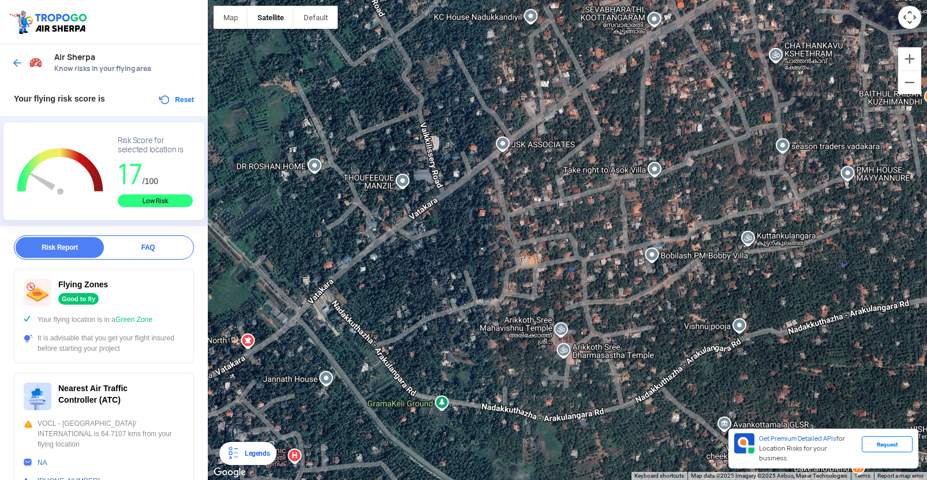
drag, startPoint x: 622, startPoint y: 127, endPoint x: 367, endPoint y: 309, distance: 312.9
click at [367, 309] on div at bounding box center [567, 240] width 719 height 480
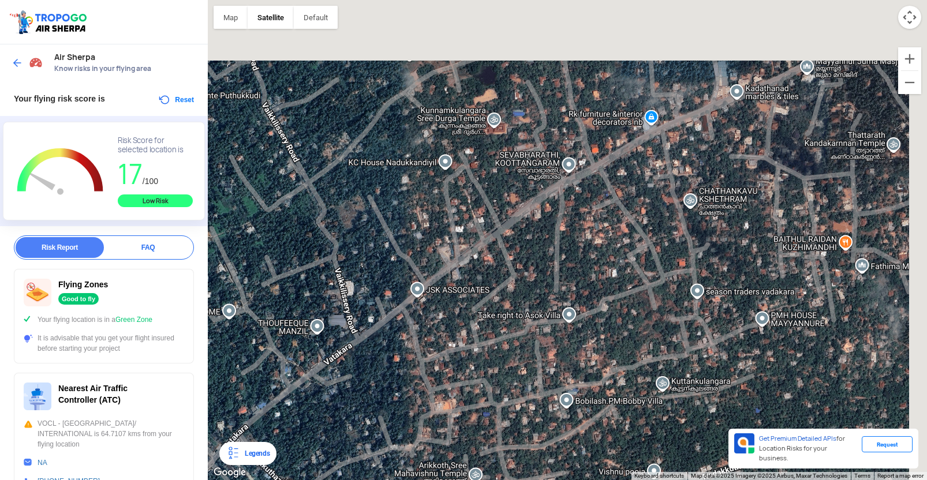
drag, startPoint x: 594, startPoint y: 184, endPoint x: 534, endPoint y: 284, distance: 116.6
click at [535, 284] on div at bounding box center [567, 240] width 719 height 480
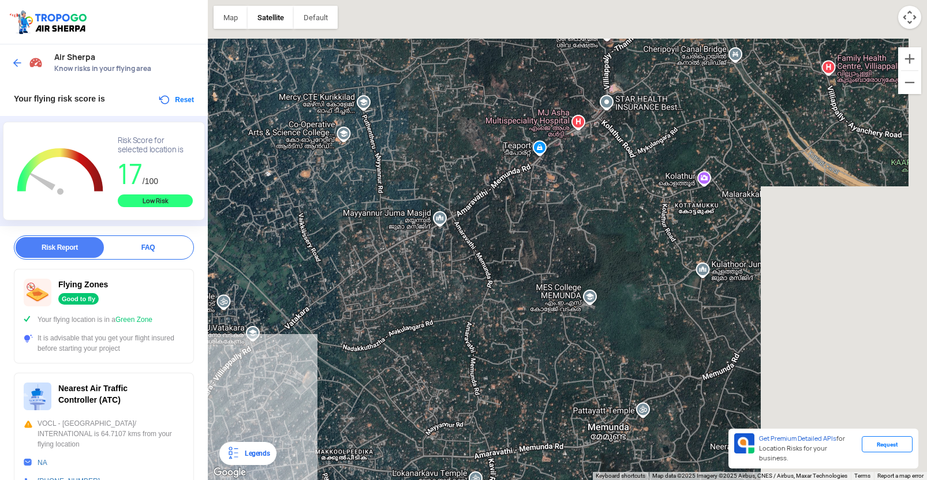
drag, startPoint x: 554, startPoint y: 263, endPoint x: 281, endPoint y: 352, distance: 287.1
click at [281, 352] on div at bounding box center [567, 240] width 719 height 480
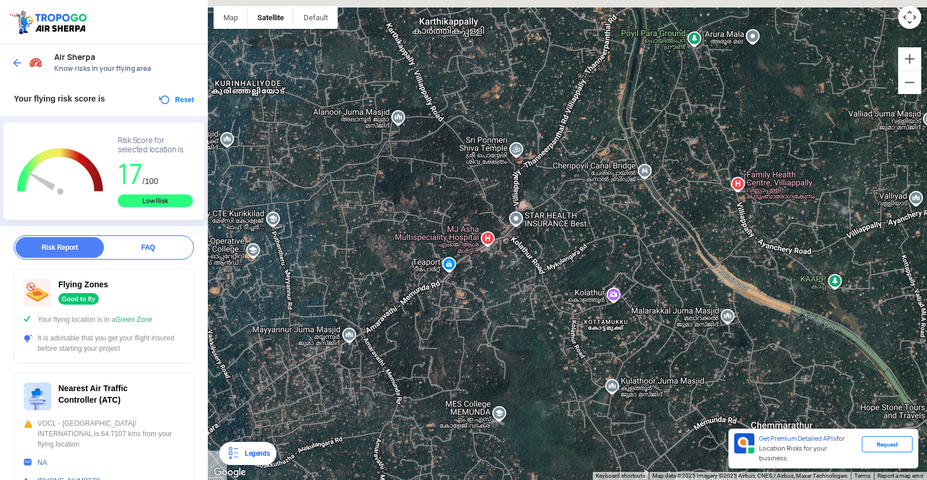
drag, startPoint x: 669, startPoint y: 143, endPoint x: 577, endPoint y: 261, distance: 149.7
click at [577, 261] on div at bounding box center [567, 240] width 719 height 480
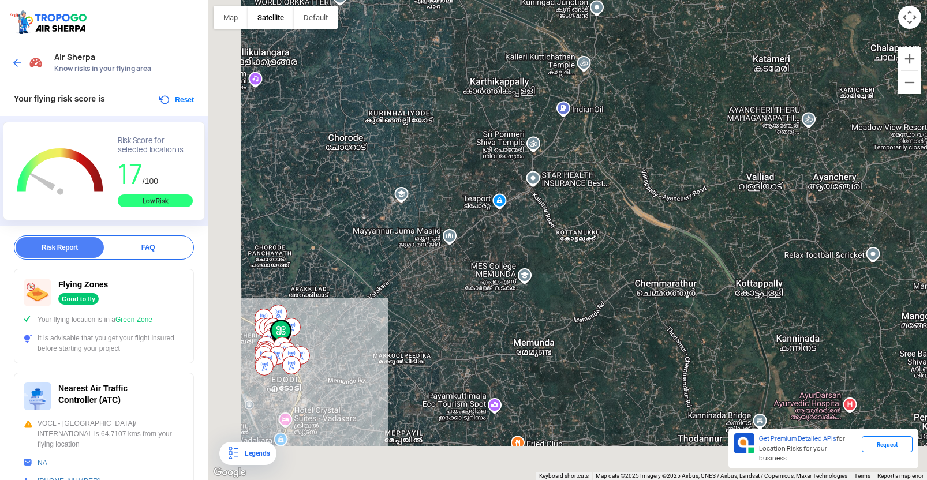
drag, startPoint x: 453, startPoint y: 261, endPoint x: 460, endPoint y: 231, distance: 30.8
click at [483, 226] on div at bounding box center [567, 240] width 719 height 480
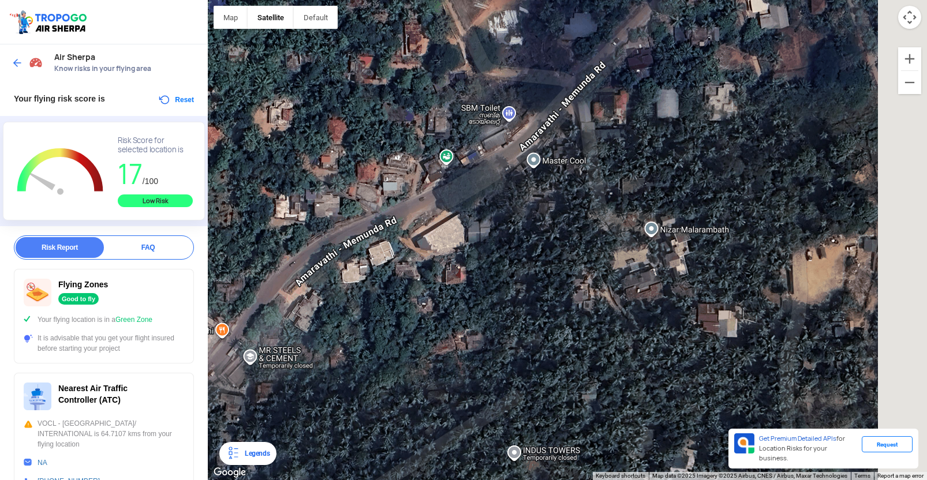
drag, startPoint x: 496, startPoint y: 256, endPoint x: 422, endPoint y: 307, distance: 90.0
click at [422, 308] on div at bounding box center [567, 240] width 719 height 480
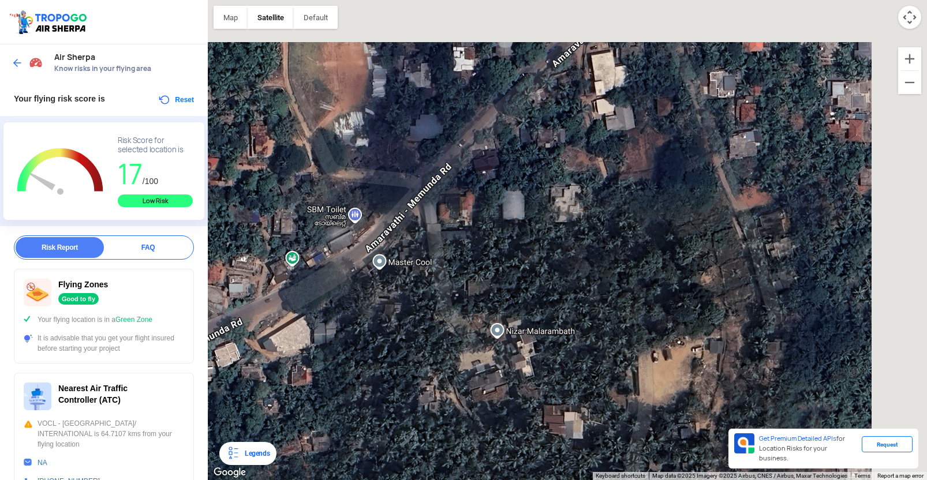
drag, startPoint x: 562, startPoint y: 180, endPoint x: 407, endPoint y: 282, distance: 186.4
click at [405, 284] on div at bounding box center [567, 240] width 719 height 480
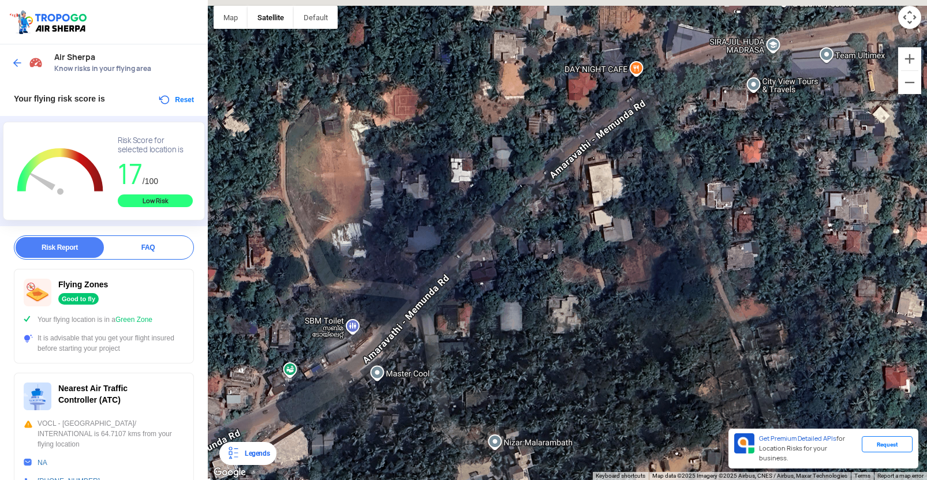
drag, startPoint x: 465, startPoint y: 243, endPoint x: 468, endPoint y: 342, distance: 98.8
click at [463, 347] on div at bounding box center [567, 240] width 719 height 480
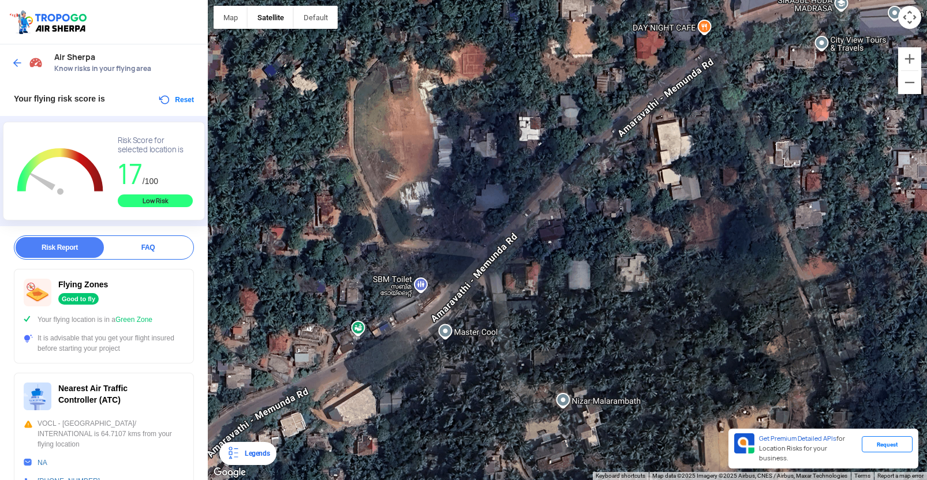
drag, startPoint x: 514, startPoint y: 266, endPoint x: 613, endPoint y: 188, distance: 125.8
click at [610, 189] on div at bounding box center [567, 240] width 719 height 480
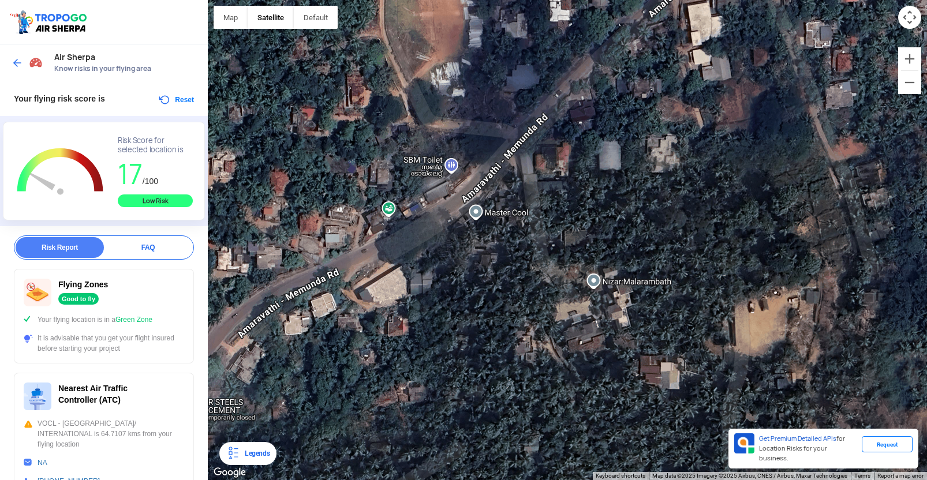
drag, startPoint x: 587, startPoint y: 292, endPoint x: 561, endPoint y: 222, distance: 74.7
click at [561, 222] on div at bounding box center [567, 240] width 719 height 480
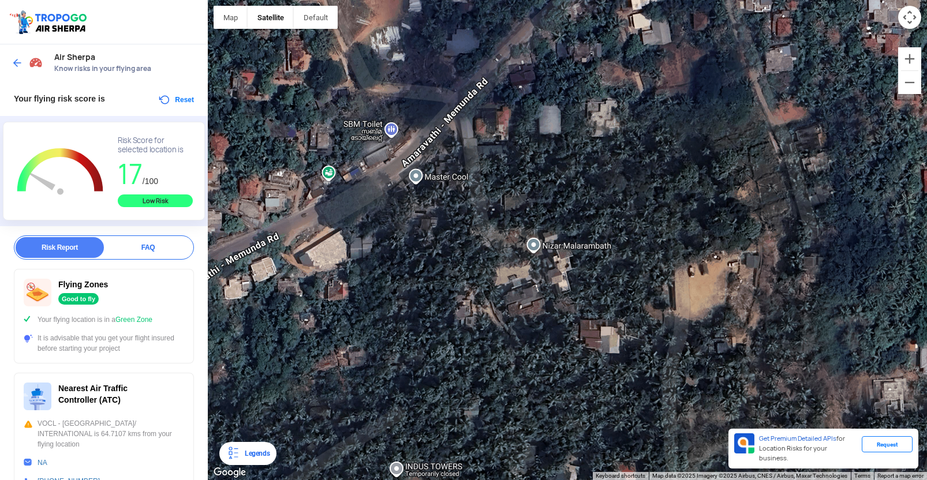
drag, startPoint x: 583, startPoint y: 223, endPoint x: 538, endPoint y: 195, distance: 53.2
click at [538, 195] on div at bounding box center [567, 240] width 719 height 480
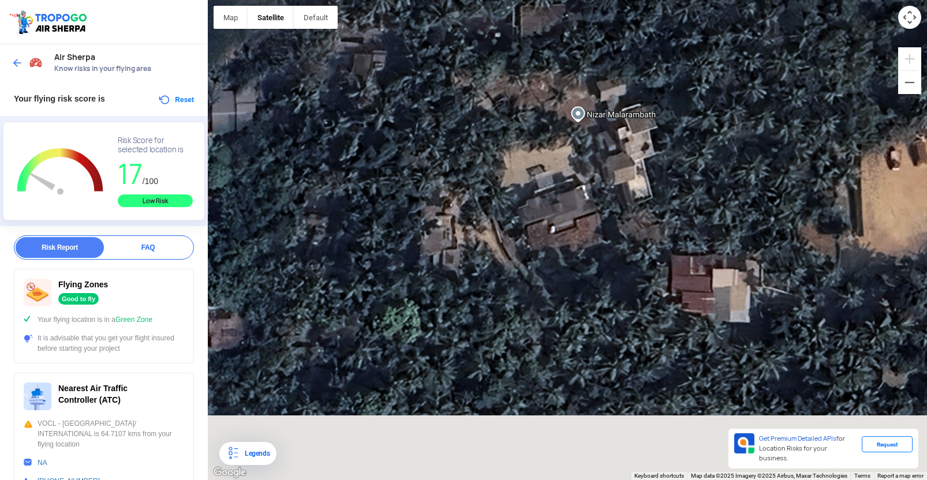
drag, startPoint x: 481, startPoint y: 197, endPoint x: 531, endPoint y: 17, distance: 187.6
click at [531, 17] on div at bounding box center [567, 240] width 719 height 480
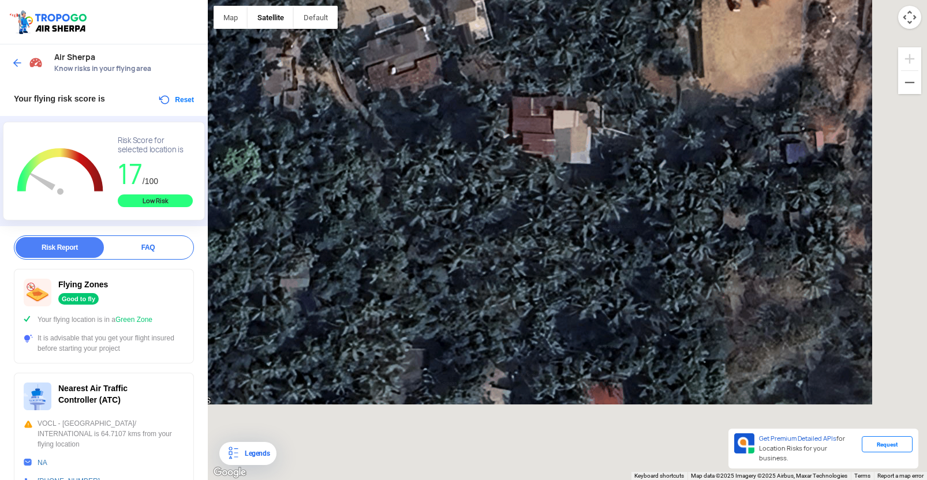
drag, startPoint x: 587, startPoint y: 164, endPoint x: 426, endPoint y: 4, distance: 226.6
click at [426, 4] on div at bounding box center [567, 240] width 719 height 480
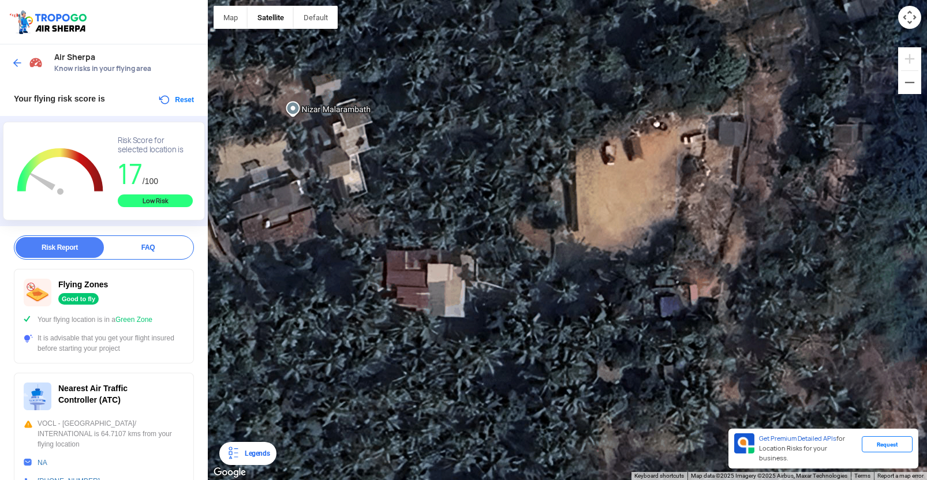
drag, startPoint x: 409, startPoint y: 55, endPoint x: 283, endPoint y: 199, distance: 191.1
click at [282, 199] on div at bounding box center [567, 240] width 719 height 480
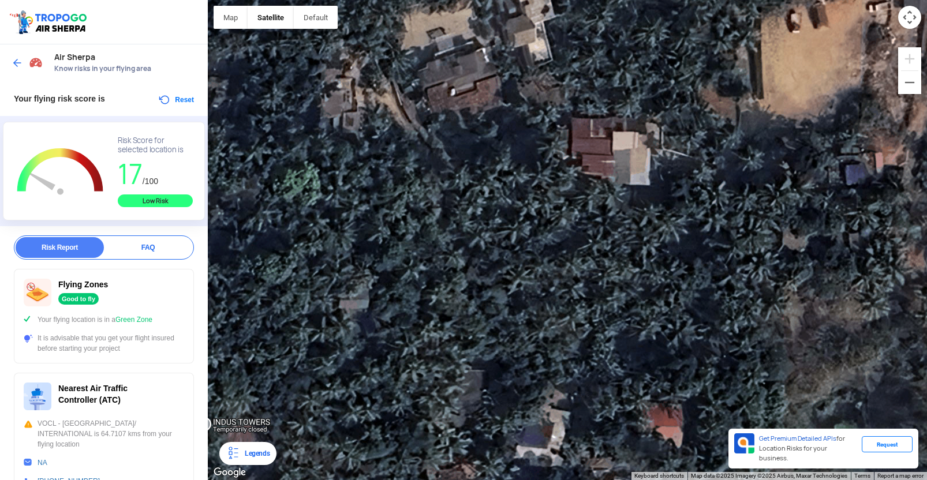
drag, startPoint x: 448, startPoint y: 201, endPoint x: 634, endPoint y: 67, distance: 229.6
click at [634, 67] on div at bounding box center [567, 240] width 719 height 480
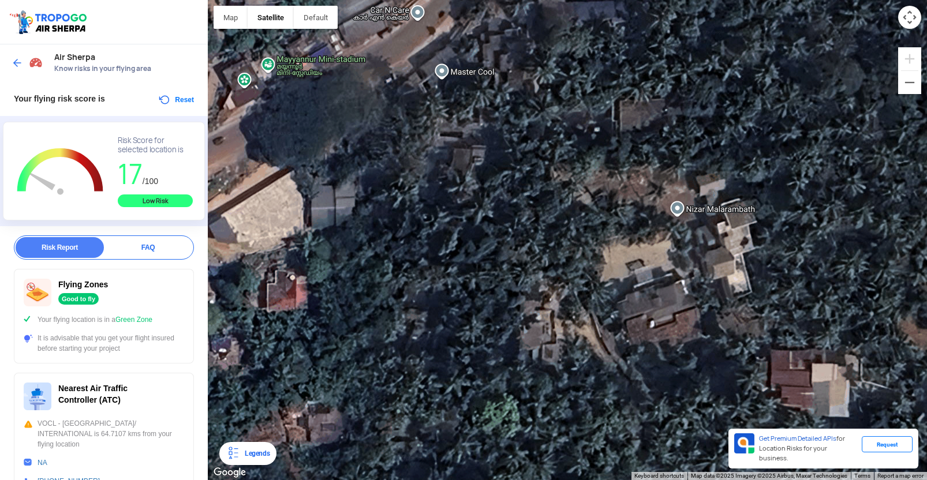
drag, startPoint x: 513, startPoint y: 185, endPoint x: 691, endPoint y: 382, distance: 264.9
click at [714, 409] on div at bounding box center [567, 240] width 719 height 480
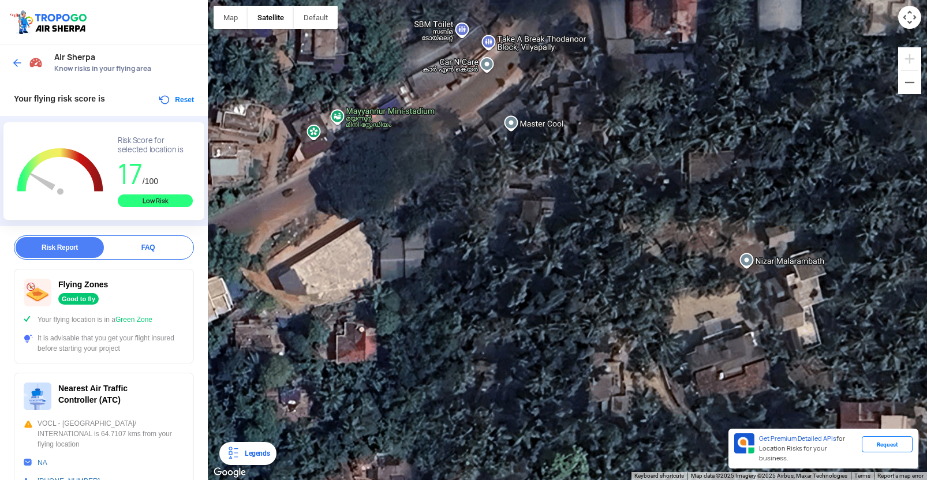
drag, startPoint x: 647, startPoint y: 376, endPoint x: 603, endPoint y: 294, distance: 93.0
click at [673, 383] on div at bounding box center [567, 240] width 719 height 480
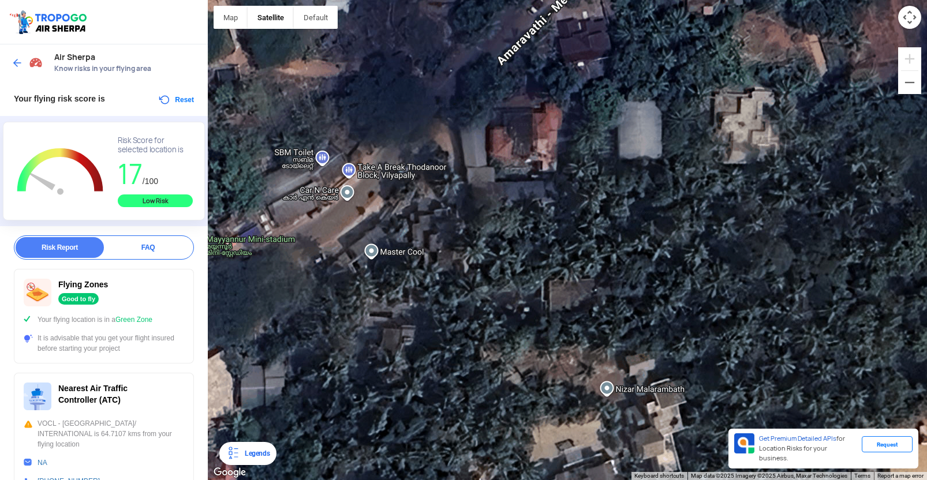
drag, startPoint x: 574, startPoint y: 254, endPoint x: 427, endPoint y: 399, distance: 206.2
click at [427, 399] on div at bounding box center [567, 240] width 719 height 480
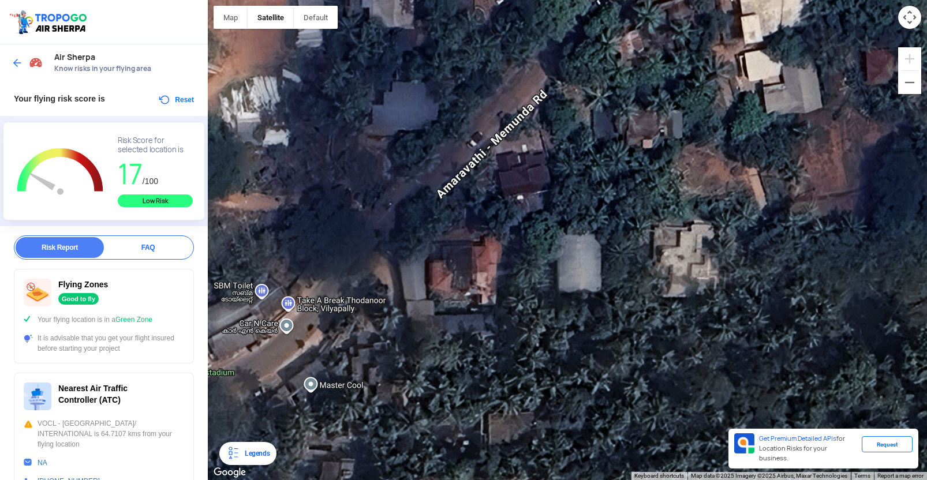
drag, startPoint x: 468, startPoint y: 260, endPoint x: 443, endPoint y: 354, distance: 96.8
click at [442, 353] on div at bounding box center [567, 240] width 719 height 480
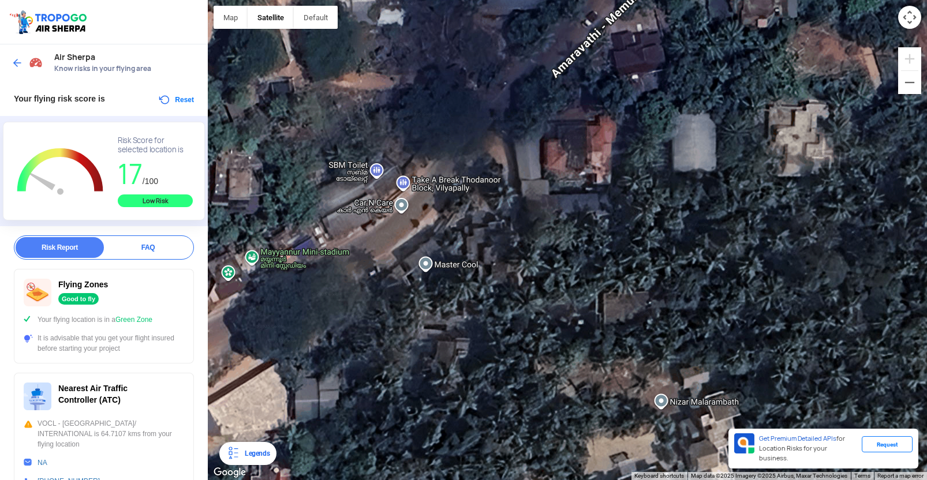
drag, startPoint x: 535, startPoint y: 292, endPoint x: 652, endPoint y: 168, distance: 170.7
click at [652, 168] on div at bounding box center [567, 240] width 719 height 480
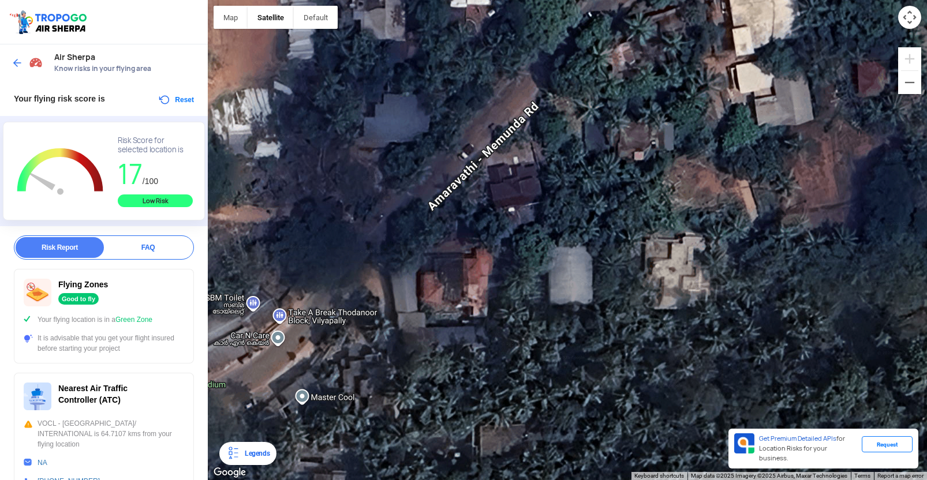
drag, startPoint x: 610, startPoint y: 169, endPoint x: 487, endPoint y: 303, distance: 182.3
click at [487, 303] on div at bounding box center [567, 240] width 719 height 480
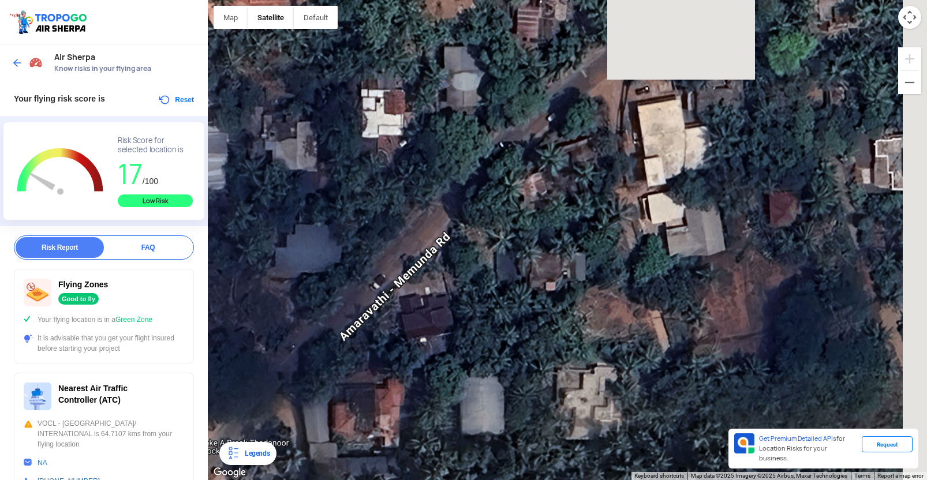
drag, startPoint x: 590, startPoint y: 176, endPoint x: 499, endPoint y: 308, distance: 160.0
click at [499, 308] on div at bounding box center [567, 240] width 719 height 480
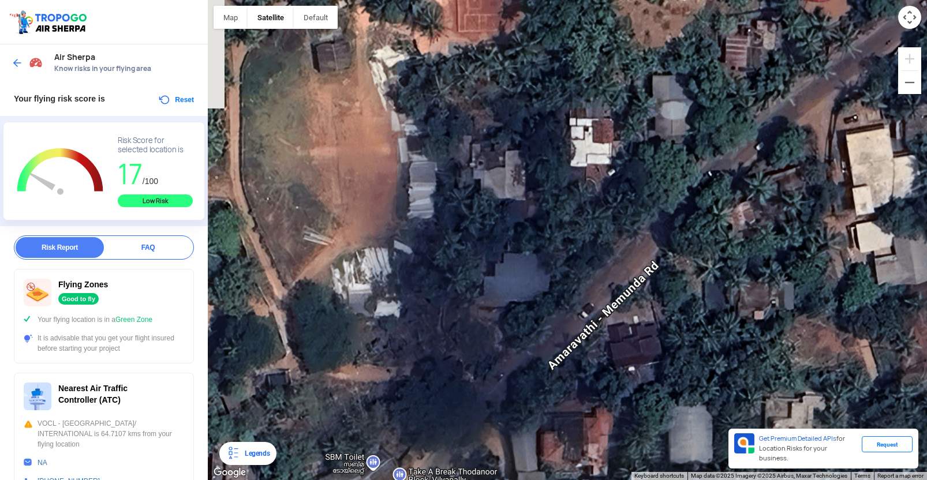
drag, startPoint x: 509, startPoint y: 292, endPoint x: 728, endPoint y: 356, distance: 227.9
click at [718, 323] on div at bounding box center [567, 240] width 719 height 480
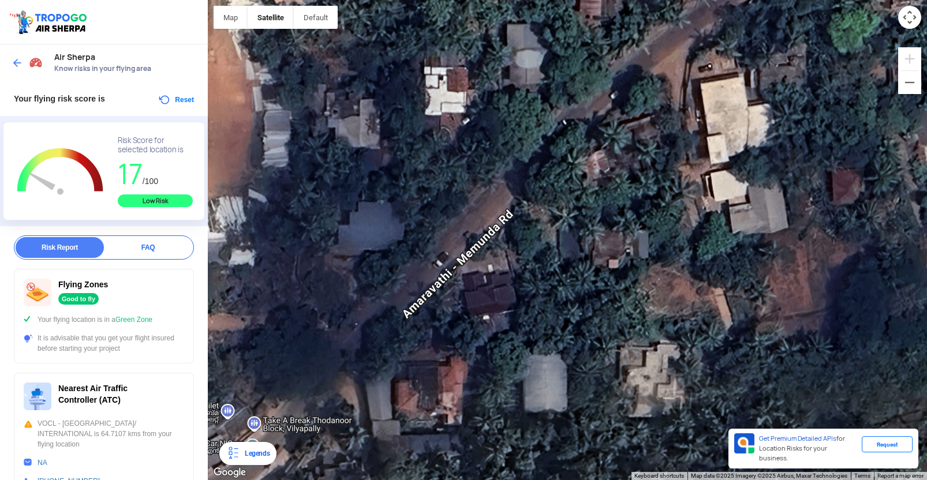
drag, startPoint x: 562, startPoint y: 259, endPoint x: 460, endPoint y: 184, distance: 127.2
click at [419, 206] on div at bounding box center [567, 240] width 719 height 480
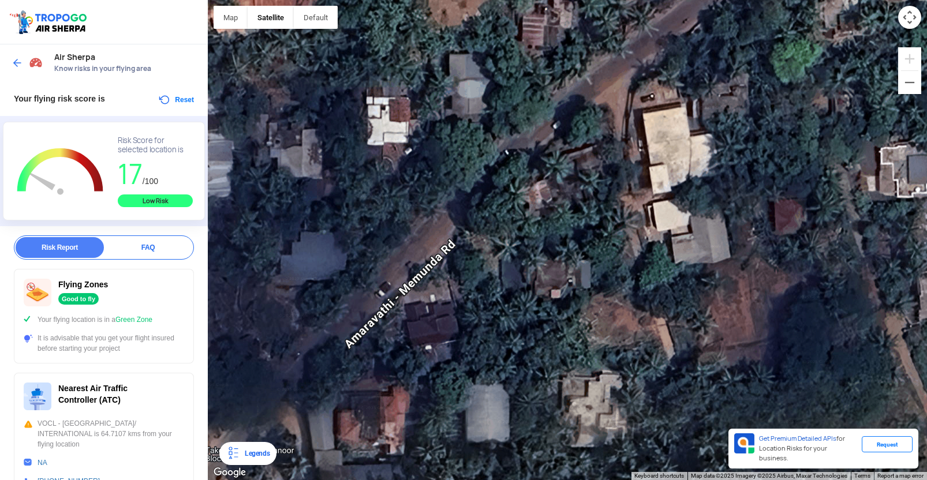
drag, startPoint x: 486, startPoint y: 172, endPoint x: 348, endPoint y: 264, distance: 166.6
click at [346, 265] on div at bounding box center [567, 240] width 719 height 480
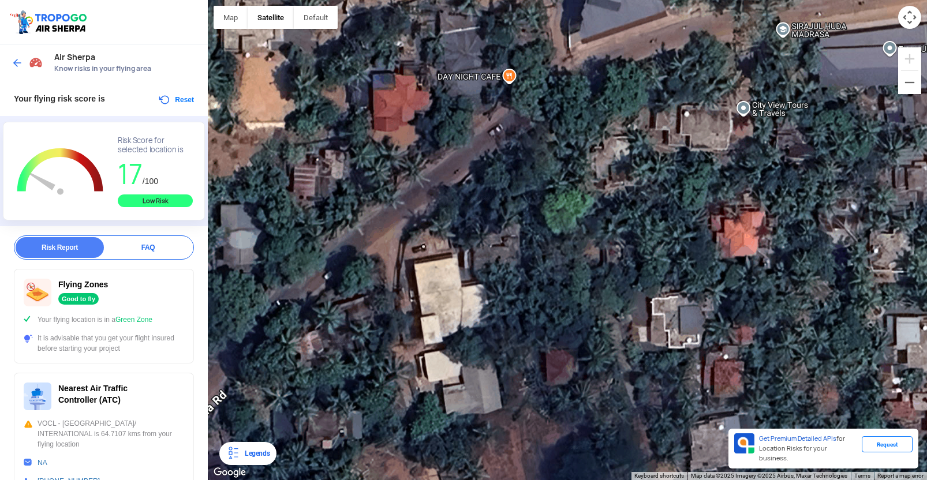
drag, startPoint x: 386, startPoint y: 225, endPoint x: 361, endPoint y: 244, distance: 30.8
click at [355, 248] on div at bounding box center [567, 240] width 719 height 480
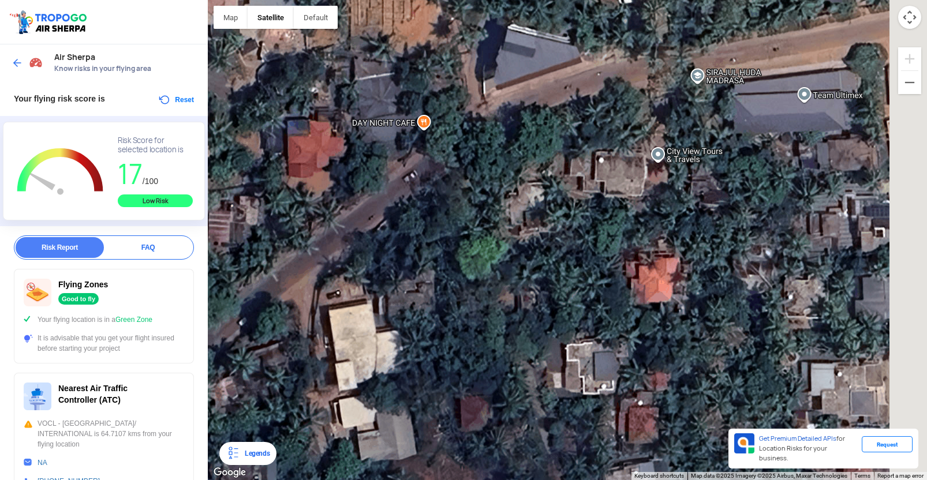
drag, startPoint x: 422, startPoint y: 217, endPoint x: 359, endPoint y: 230, distance: 63.8
click at [357, 230] on div at bounding box center [567, 240] width 719 height 480
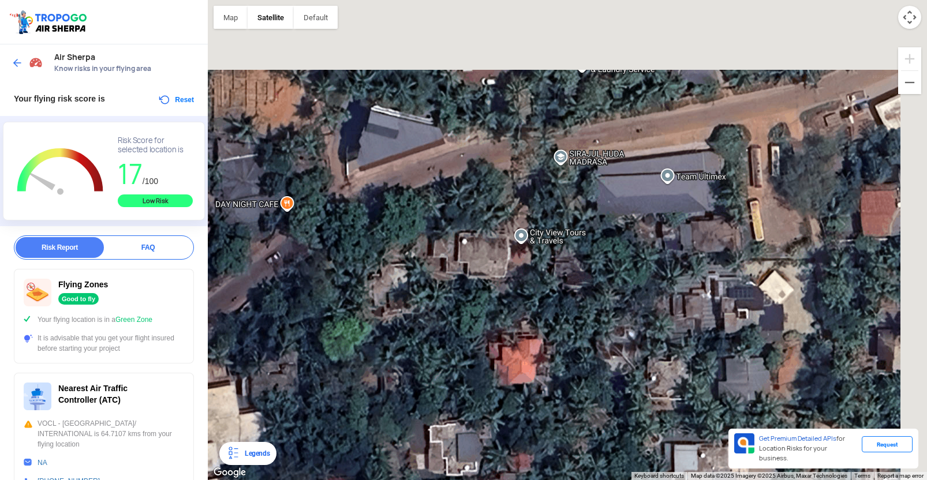
drag, startPoint x: 420, startPoint y: 232, endPoint x: 366, endPoint y: 278, distance: 72.1
click at [357, 283] on div at bounding box center [567, 240] width 719 height 480
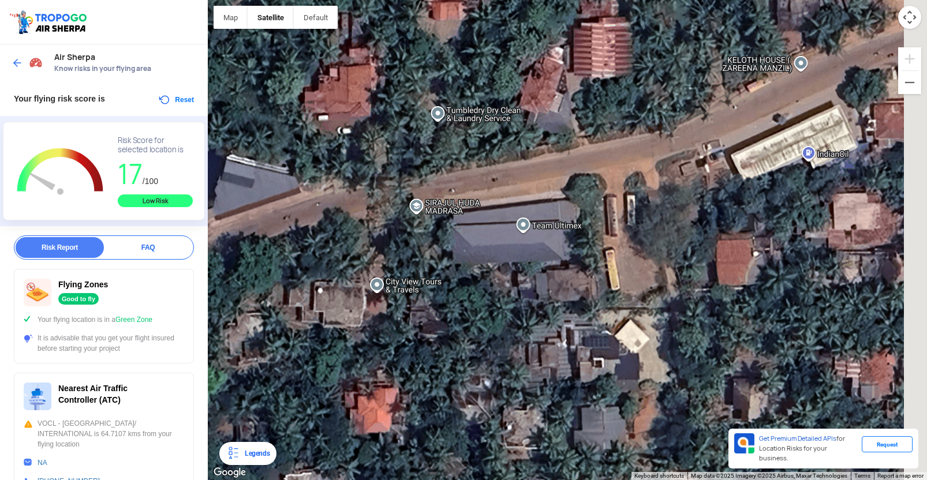
drag, startPoint x: 478, startPoint y: 222, endPoint x: 360, endPoint y: 251, distance: 121.3
click at [356, 252] on div at bounding box center [567, 240] width 719 height 480
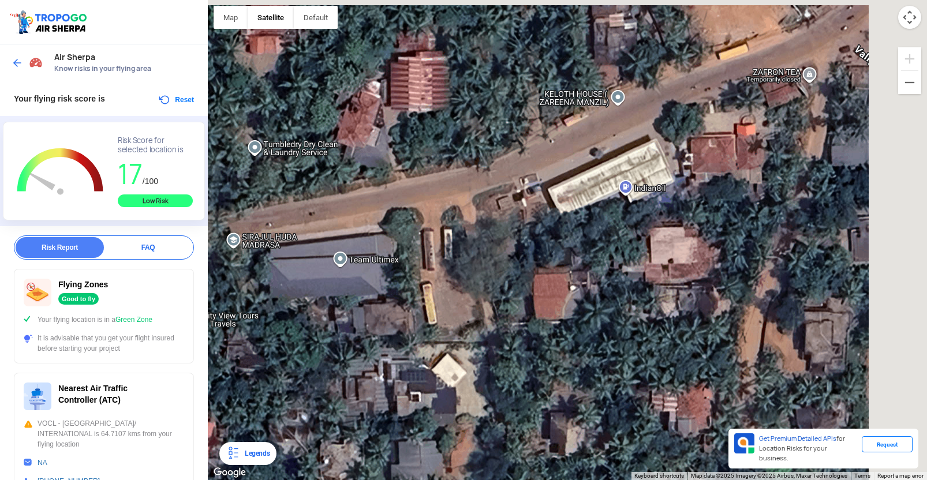
drag, startPoint x: 457, startPoint y: 224, endPoint x: 333, endPoint y: 239, distance: 124.5
click at [329, 240] on div at bounding box center [567, 240] width 719 height 480
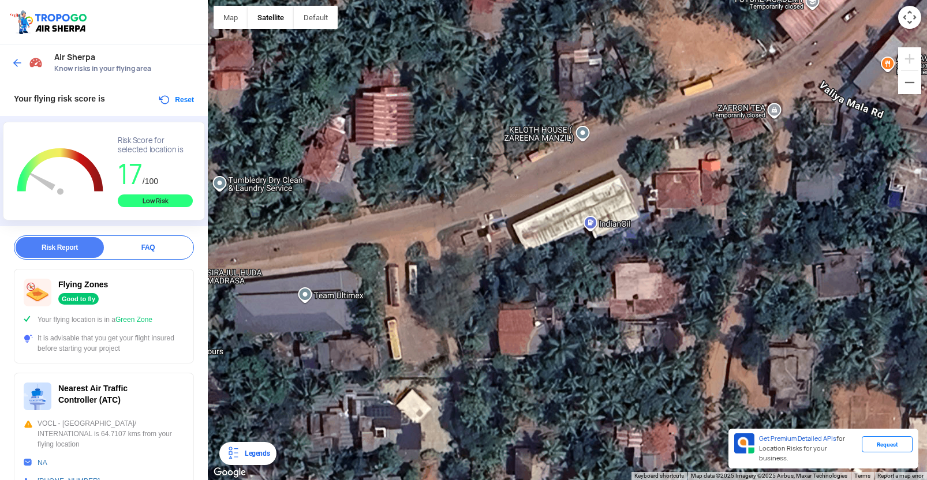
drag, startPoint x: 492, startPoint y: 217, endPoint x: 472, endPoint y: 237, distance: 28.2
click at [472, 237] on div at bounding box center [567, 240] width 719 height 480
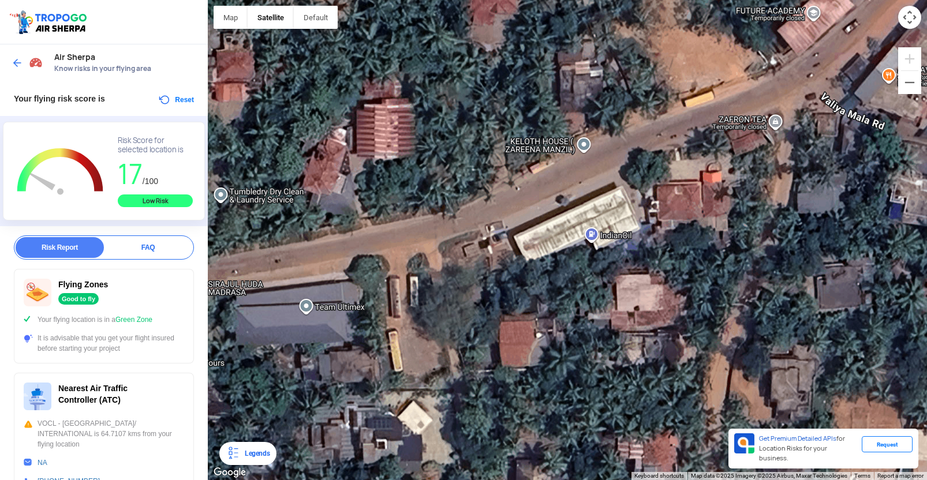
drag, startPoint x: 449, startPoint y: 239, endPoint x: 449, endPoint y: 251, distance: 11.6
click at [451, 250] on div at bounding box center [567, 240] width 719 height 480
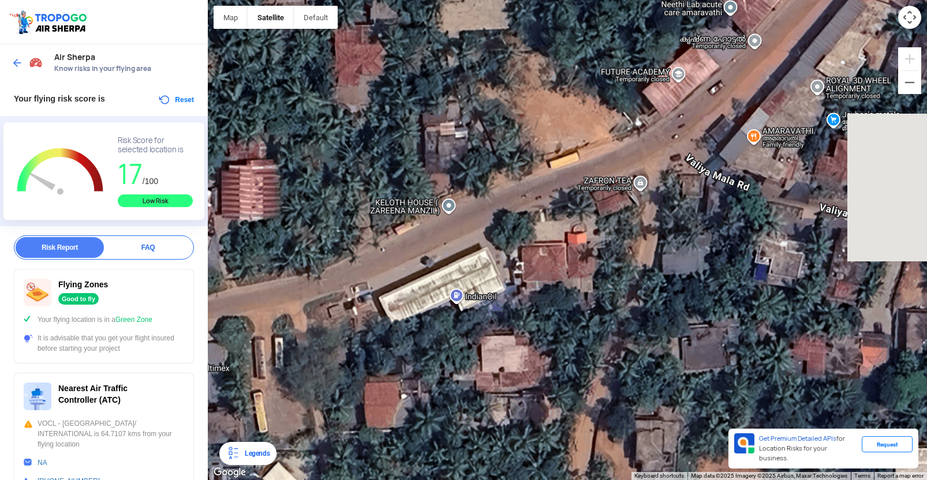
drag, startPoint x: 591, startPoint y: 170, endPoint x: 473, endPoint y: 223, distance: 129.5
click at [473, 223] on div at bounding box center [567, 240] width 719 height 480
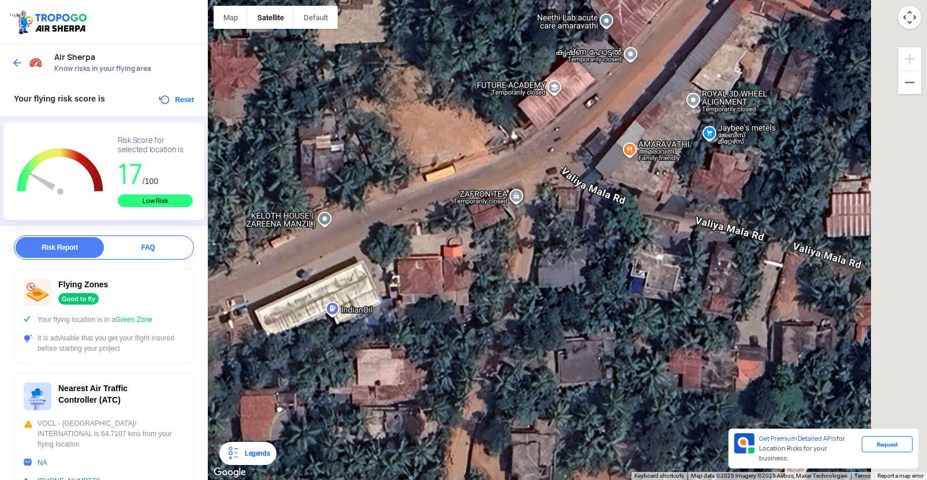
drag, startPoint x: 620, startPoint y: 181, endPoint x: 524, endPoint y: 185, distance: 96.5
click at [523, 185] on div at bounding box center [567, 240] width 719 height 480
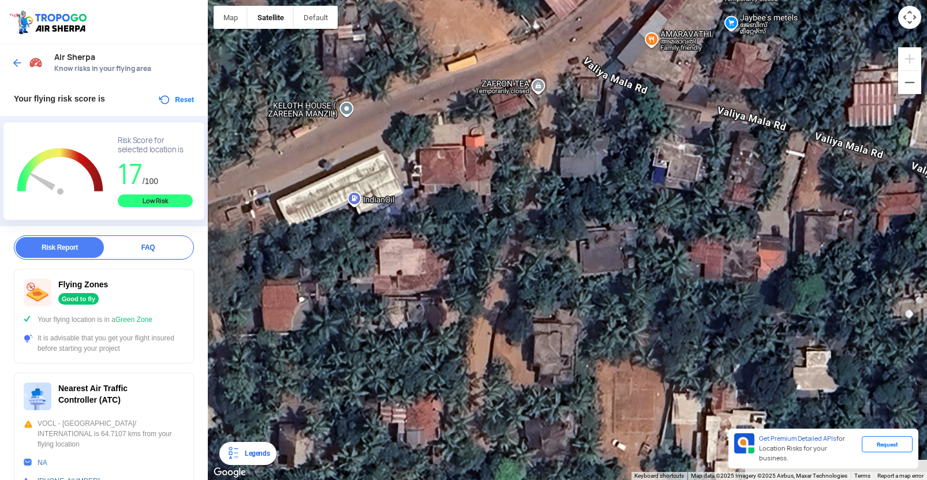
drag, startPoint x: 552, startPoint y: 234, endPoint x: 576, endPoint y: 138, distance: 98.7
click at [580, 122] on div at bounding box center [567, 240] width 719 height 480
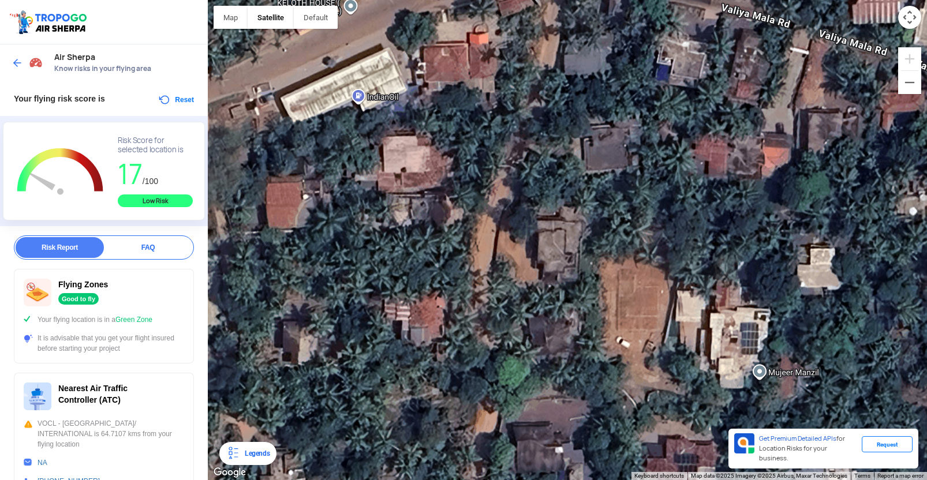
drag, startPoint x: 560, startPoint y: 263, endPoint x: 564, endPoint y: 159, distance: 103.4
click at [564, 159] on div at bounding box center [567, 240] width 719 height 480
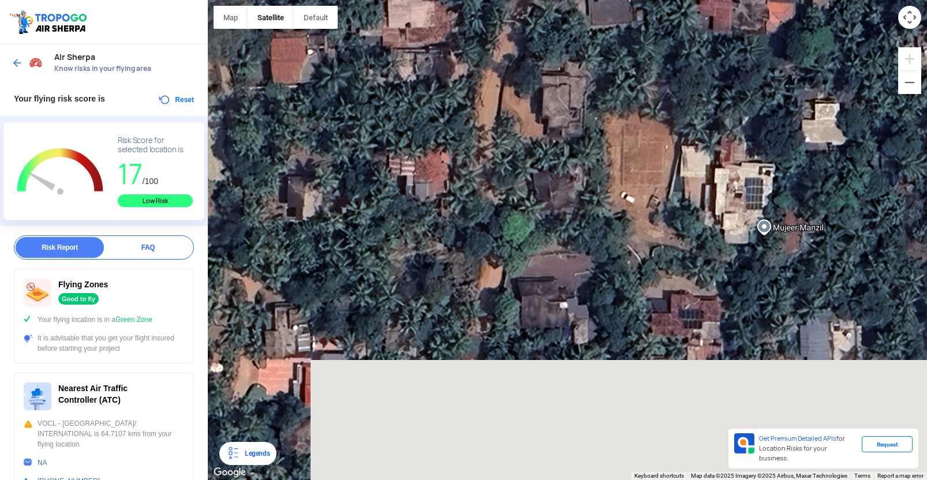
drag, startPoint x: 572, startPoint y: 230, endPoint x: 576, endPoint y: 107, distance: 122.5
click at [576, 107] on div at bounding box center [567, 240] width 719 height 480
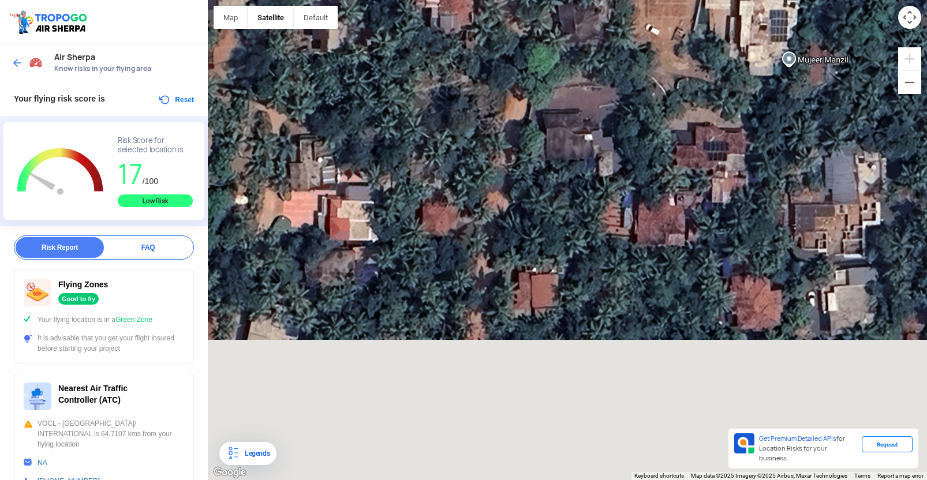
drag, startPoint x: 591, startPoint y: 192, endPoint x: 614, endPoint y: 61, distance: 133.1
click at [614, 61] on div at bounding box center [567, 240] width 719 height 480
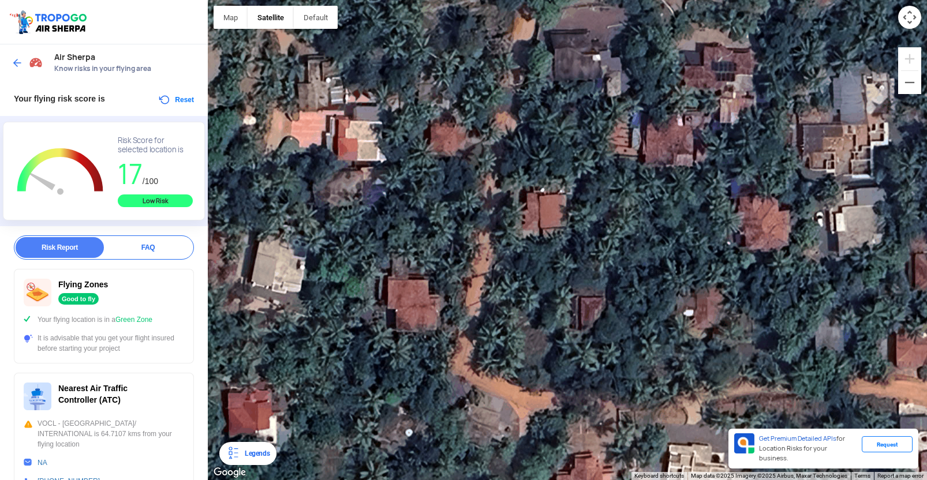
drag, startPoint x: 616, startPoint y: 139, endPoint x: 592, endPoint y: 44, distance: 97.6
click at [592, 44] on div at bounding box center [567, 240] width 719 height 480
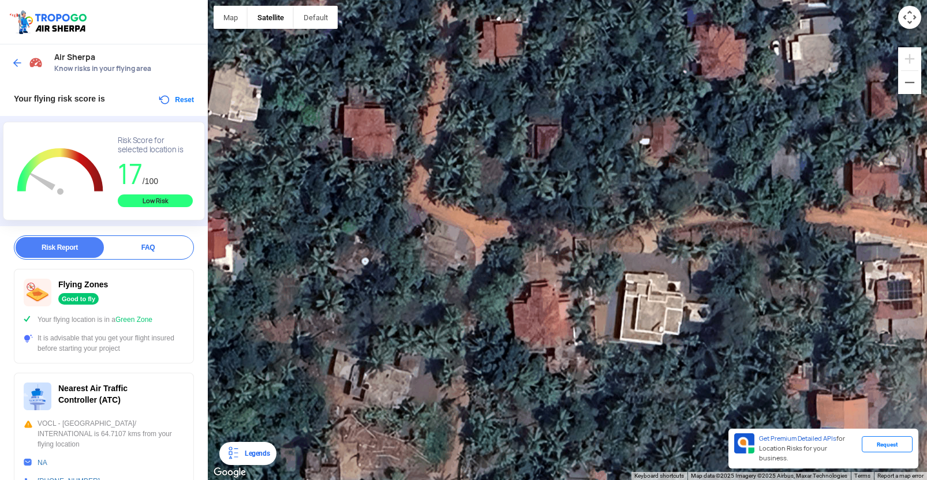
drag, startPoint x: 599, startPoint y: 103, endPoint x: 587, endPoint y: 66, distance: 38.7
click at [587, 66] on div at bounding box center [567, 240] width 719 height 480
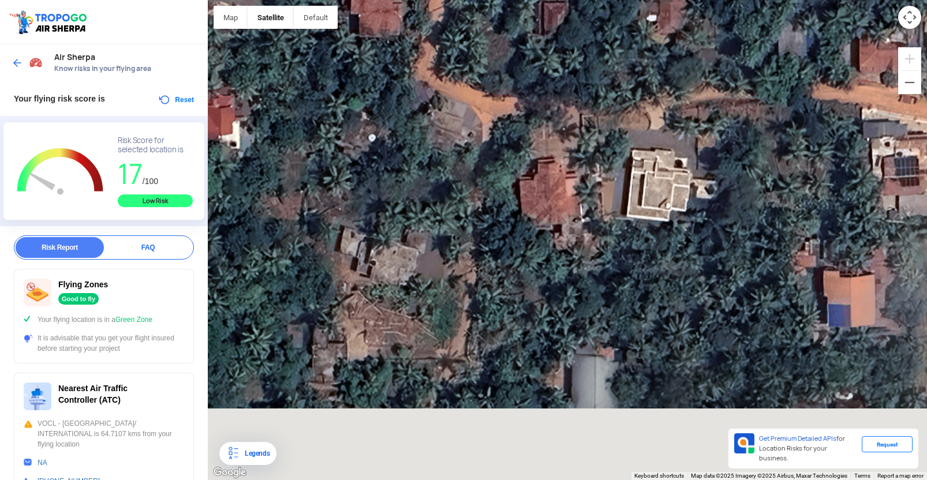
drag, startPoint x: 564, startPoint y: 207, endPoint x: 571, endPoint y: 83, distance: 124.3
click at [571, 83] on div at bounding box center [567, 240] width 719 height 480
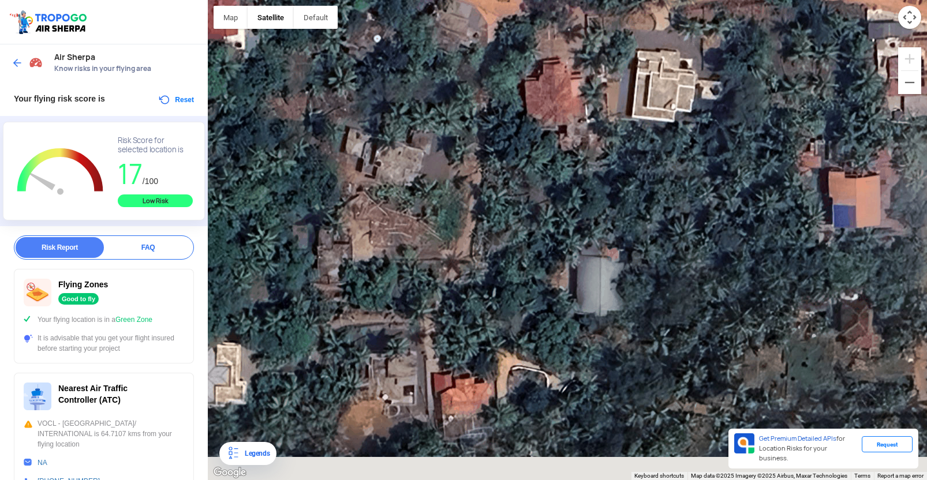
drag, startPoint x: 572, startPoint y: 233, endPoint x: 576, endPoint y: 144, distance: 89.6
click at [576, 144] on div at bounding box center [567, 240] width 719 height 480
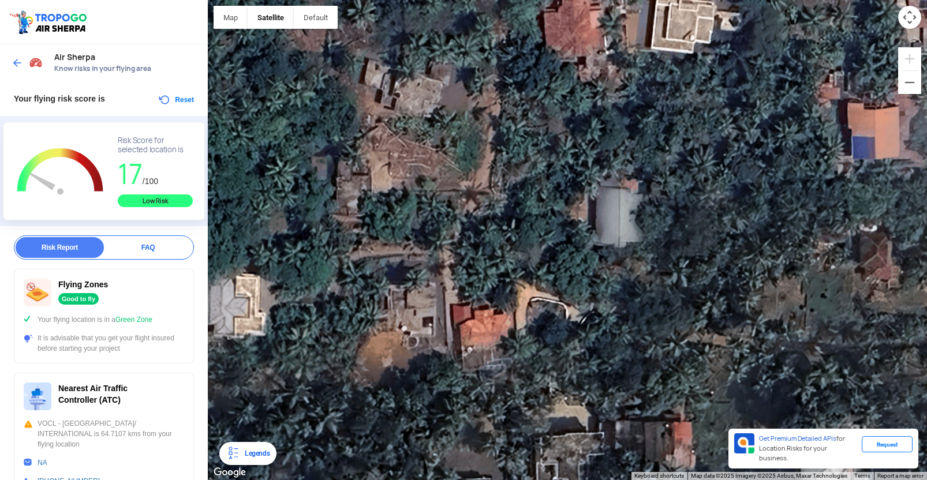
drag, startPoint x: 553, startPoint y: 234, endPoint x: 575, endPoint y: 176, distance: 62.1
click at [575, 176] on div at bounding box center [567, 240] width 719 height 480
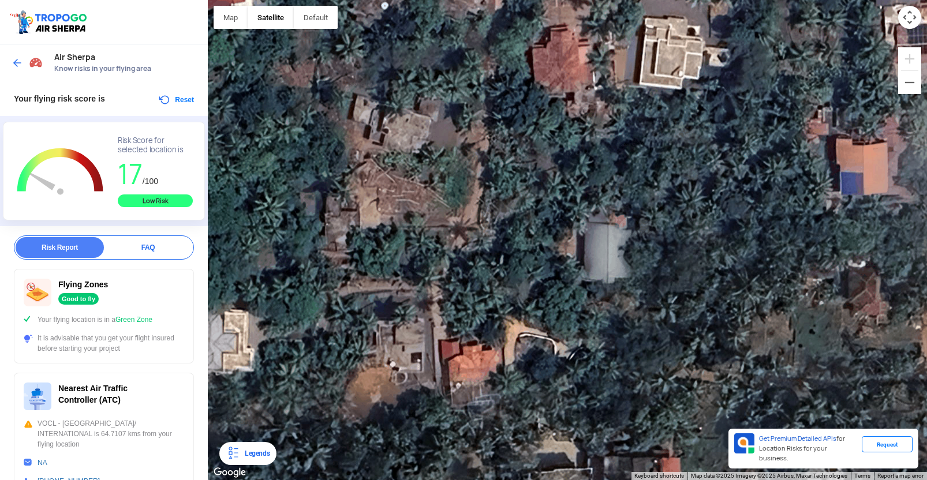
drag, startPoint x: 559, startPoint y: 181, endPoint x: 551, endPoint y: 205, distance: 25.6
click at [551, 205] on div at bounding box center [567, 240] width 719 height 480
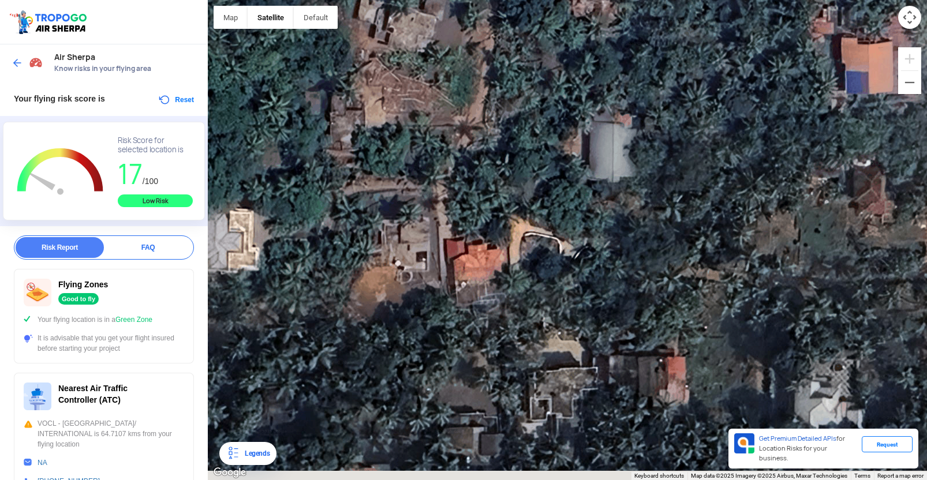
drag, startPoint x: 534, startPoint y: 225, endPoint x: 539, endPoint y: 124, distance: 100.6
click at [539, 124] on div at bounding box center [567, 240] width 719 height 480
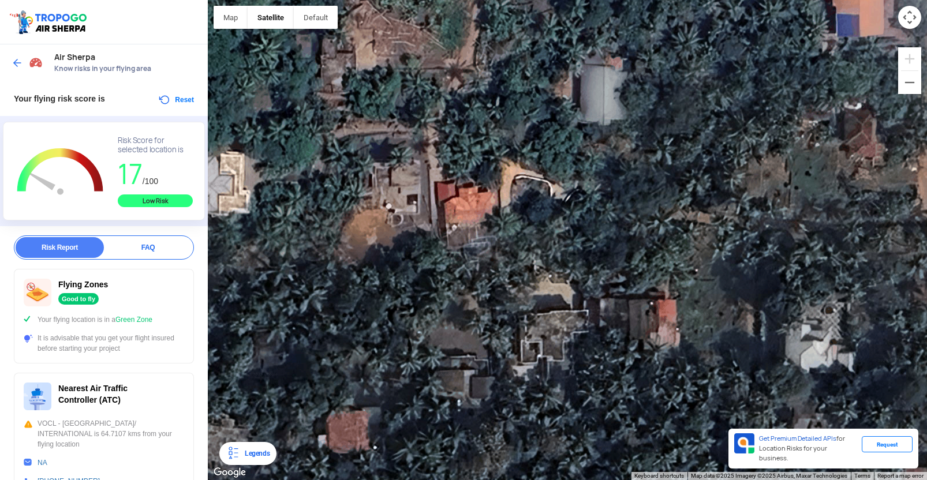
drag, startPoint x: 514, startPoint y: 200, endPoint x: 511, endPoint y: 169, distance: 31.4
click at [511, 169] on div at bounding box center [567, 240] width 719 height 480
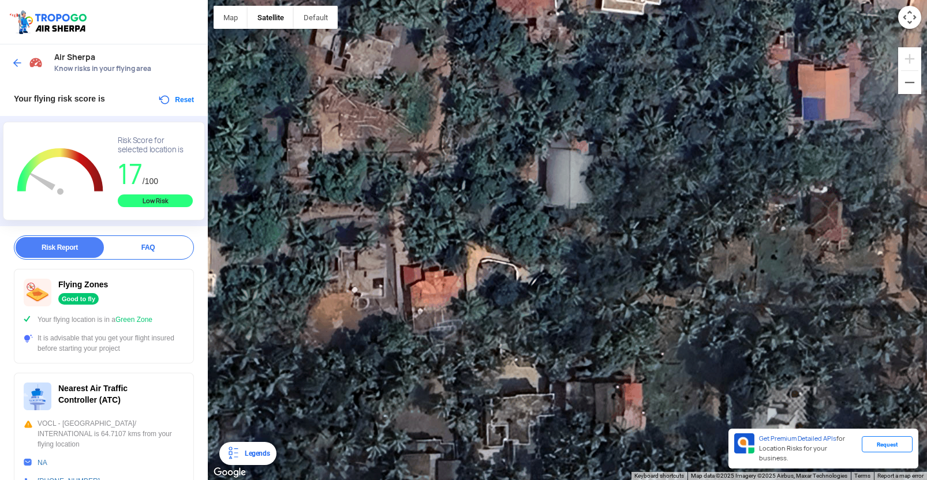
drag, startPoint x: 572, startPoint y: 140, endPoint x: 539, endPoint y: 226, distance: 91.4
click at [539, 226] on div at bounding box center [567, 240] width 719 height 480
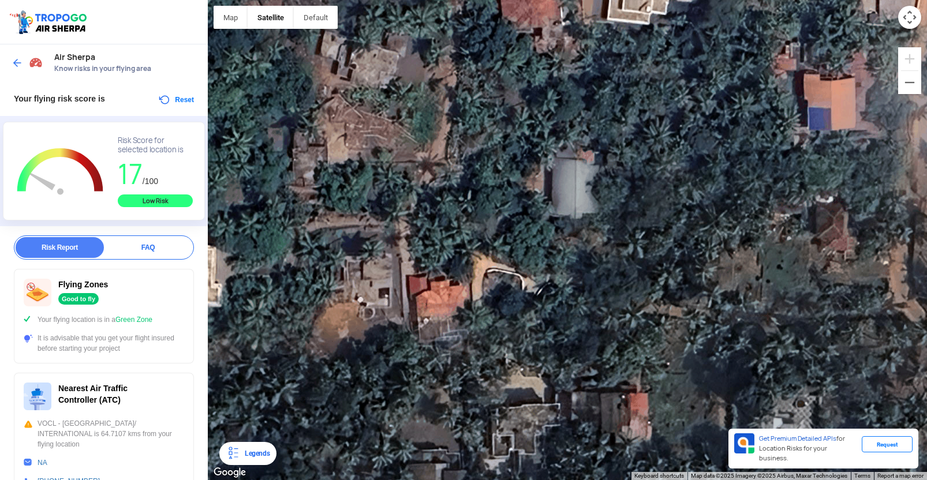
drag, startPoint x: 504, startPoint y: 180, endPoint x: 510, endPoint y: 191, distance: 12.5
click at [510, 191] on div at bounding box center [567, 240] width 719 height 480
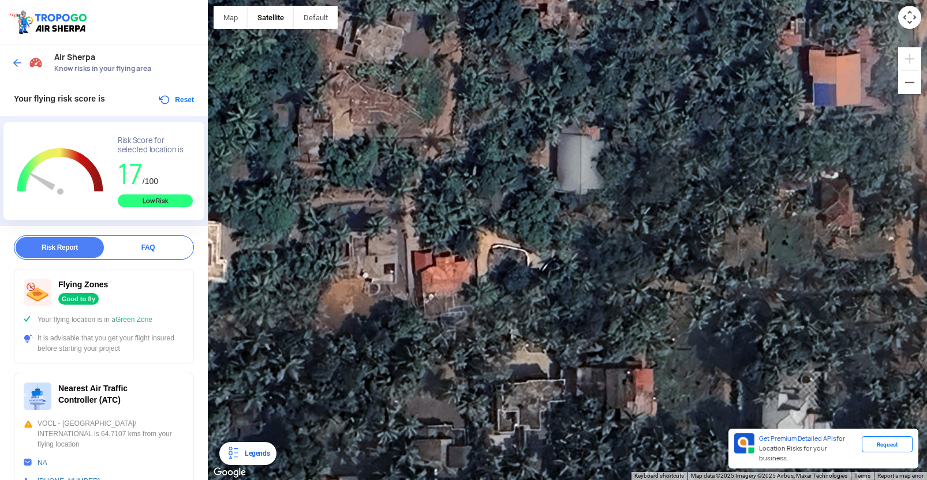
drag, startPoint x: 483, startPoint y: 267, endPoint x: 486, endPoint y: 229, distance: 38.2
click at [486, 229] on div at bounding box center [567, 240] width 719 height 480
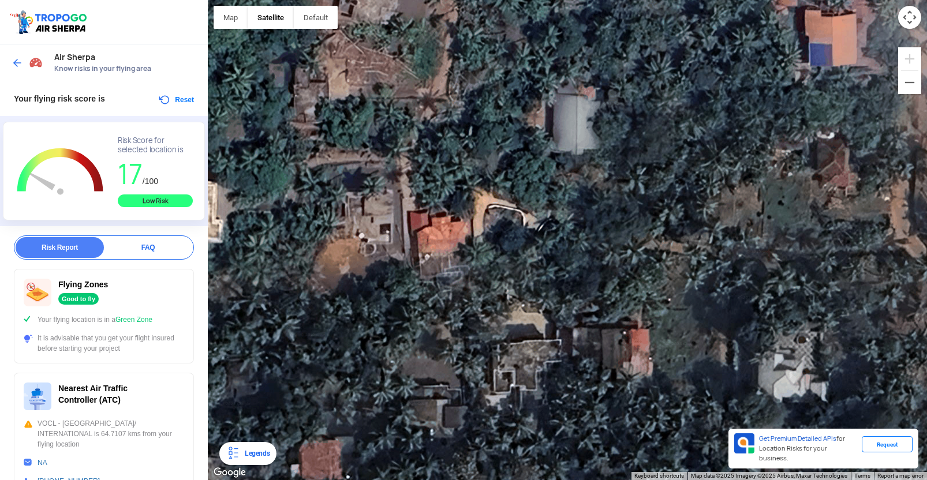
drag, startPoint x: 465, startPoint y: 264, endPoint x: 462, endPoint y: 233, distance: 30.8
click at [462, 233] on div at bounding box center [567, 240] width 719 height 480
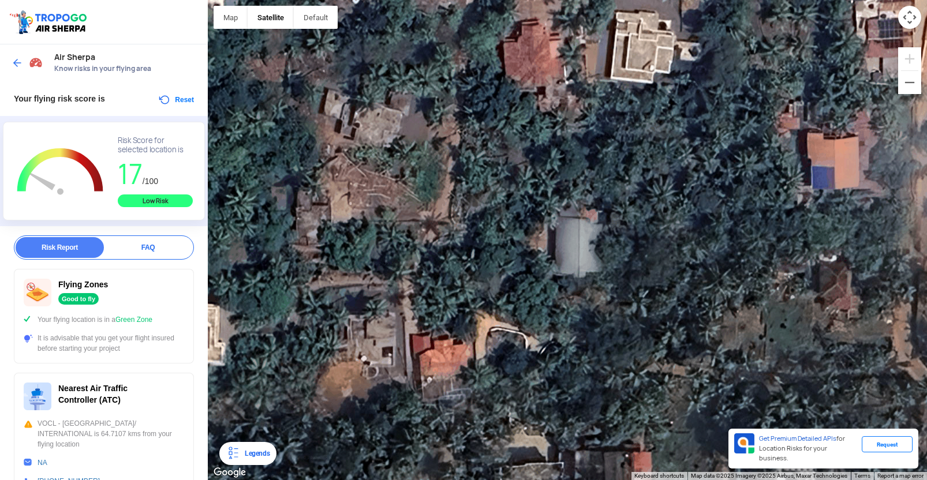
drag, startPoint x: 423, startPoint y: 228, endPoint x: 425, endPoint y: 360, distance: 132.8
click at [425, 361] on div at bounding box center [567, 240] width 719 height 480
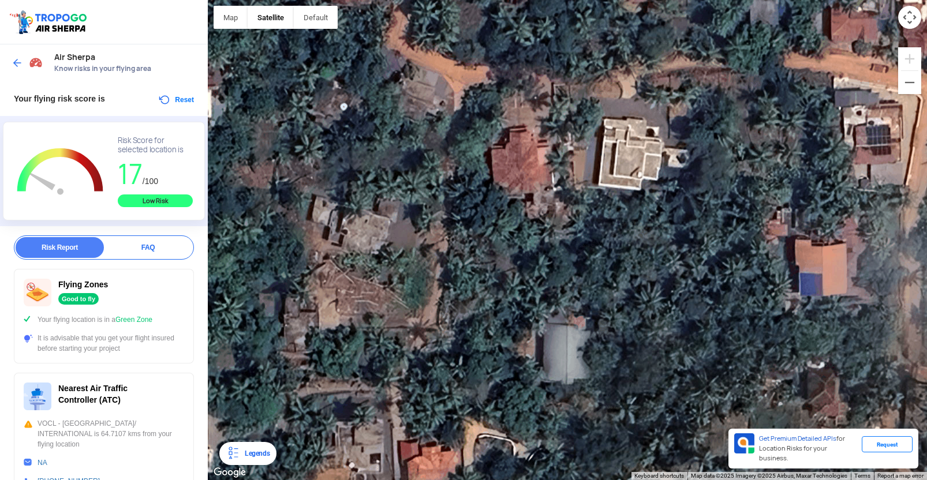
drag, startPoint x: 441, startPoint y: 270, endPoint x: 448, endPoint y: 291, distance: 22.3
click at [431, 345] on div at bounding box center [567, 240] width 719 height 480
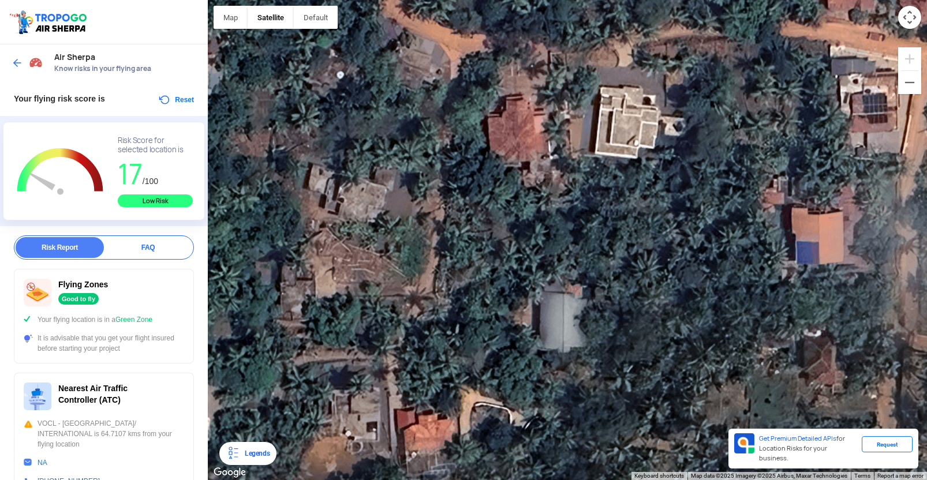
drag, startPoint x: 456, startPoint y: 233, endPoint x: 445, endPoint y: 286, distance: 54.2
click at [445, 286] on div at bounding box center [567, 240] width 719 height 480
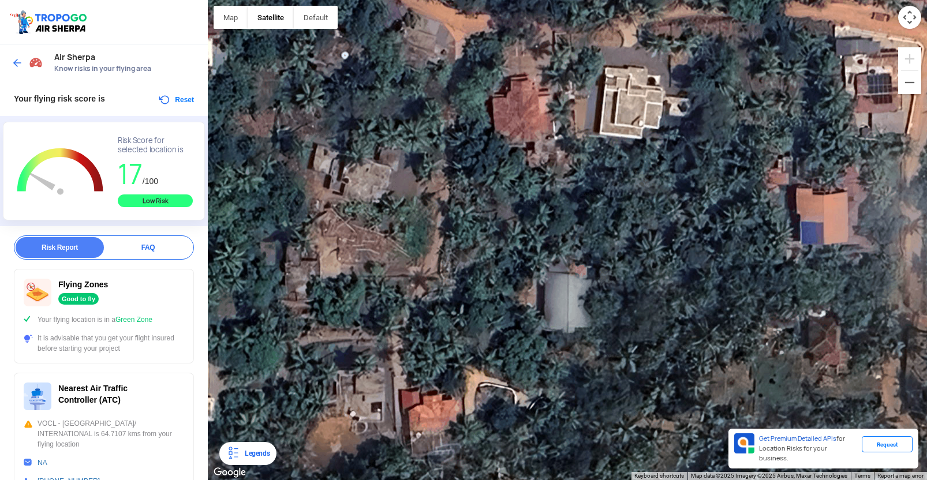
drag, startPoint x: 390, startPoint y: 202, endPoint x: 393, endPoint y: 165, distance: 36.5
click at [393, 165] on div at bounding box center [567, 240] width 719 height 480
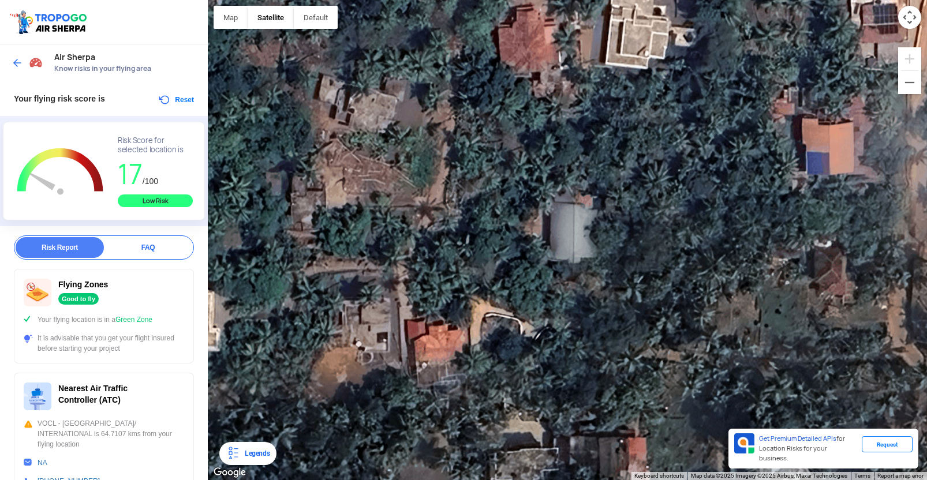
drag, startPoint x: 367, startPoint y: 176, endPoint x: 367, endPoint y: 158, distance: 17.9
click at [367, 158] on div at bounding box center [567, 240] width 719 height 480
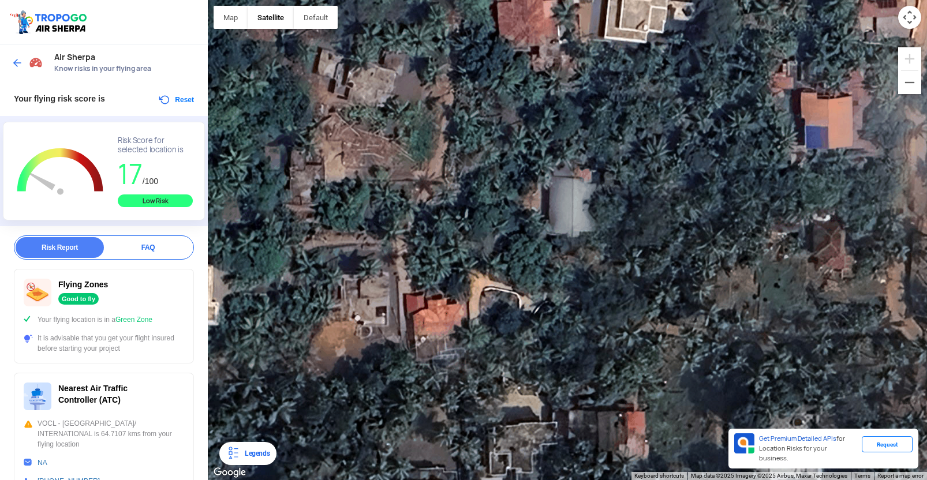
drag, startPoint x: 389, startPoint y: 256, endPoint x: 388, endPoint y: 222, distance: 34.7
click at [388, 222] on div at bounding box center [567, 240] width 719 height 480
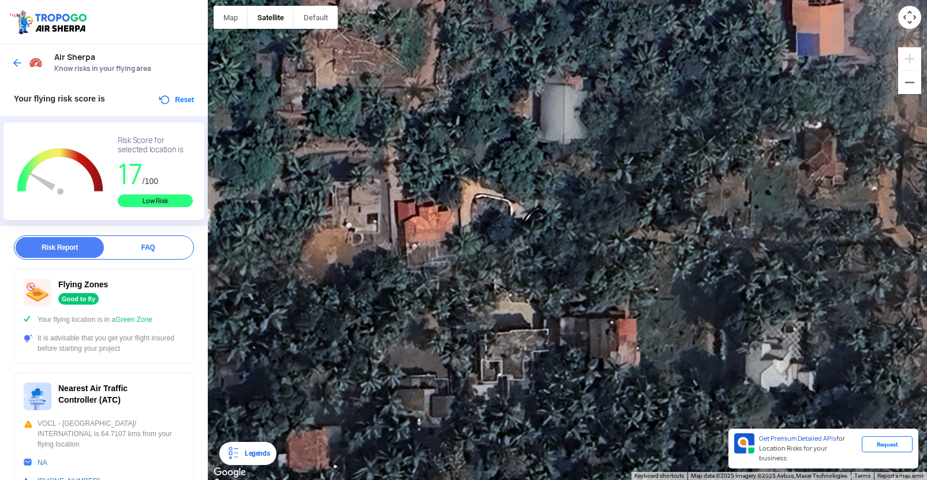
drag, startPoint x: 420, startPoint y: 230, endPoint x: 411, endPoint y: 188, distance: 43.2
click at [411, 188] on div at bounding box center [567, 240] width 719 height 480
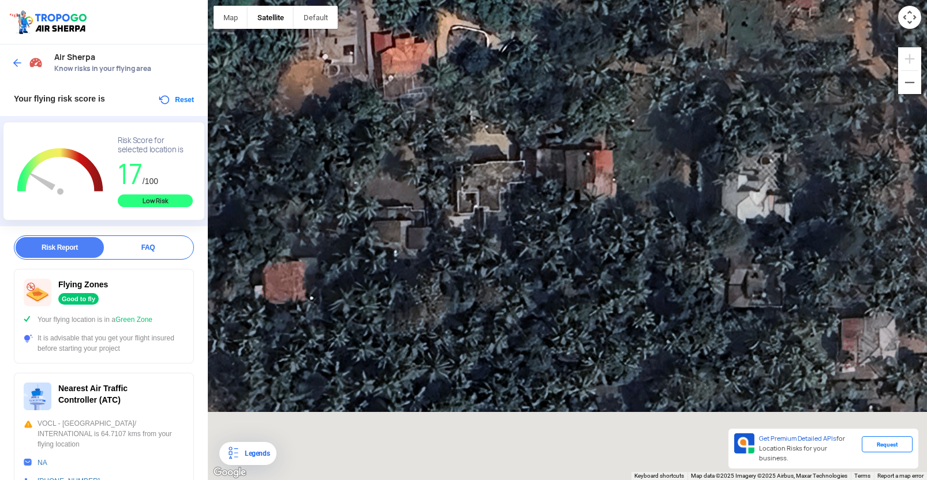
drag, startPoint x: 445, startPoint y: 243, endPoint x: 424, endPoint y: 81, distance: 163.0
click at [424, 81] on div at bounding box center [567, 240] width 719 height 480
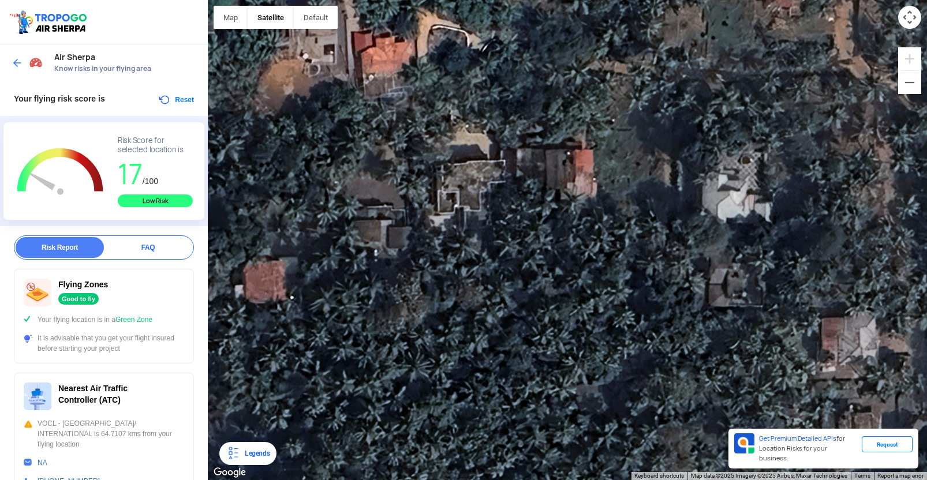
drag, startPoint x: 498, startPoint y: 191, endPoint x: 481, endPoint y: 209, distance: 25.3
click at [481, 209] on div at bounding box center [567, 240] width 719 height 480
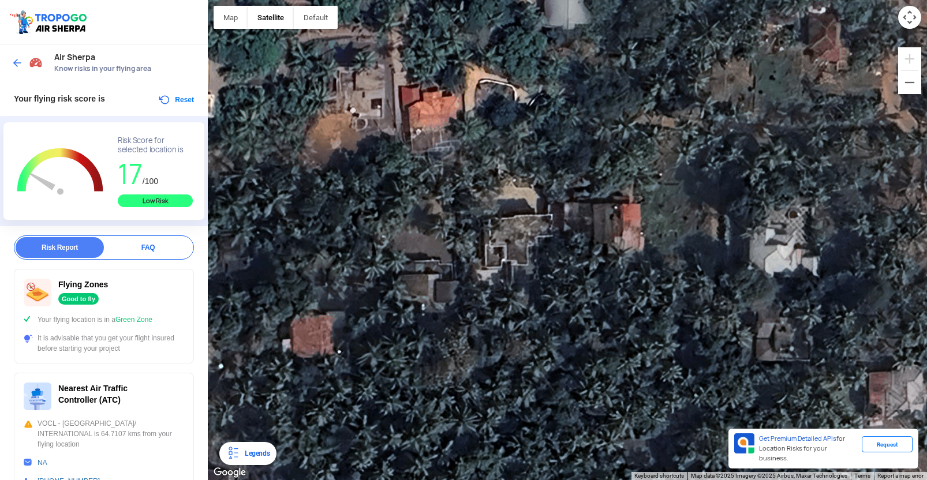
drag, startPoint x: 464, startPoint y: 221, endPoint x: 512, endPoint y: 274, distance: 71.5
click at [512, 274] on div at bounding box center [567, 240] width 719 height 480
click at [520, 236] on div at bounding box center [567, 240] width 719 height 480
click at [517, 234] on div at bounding box center [567, 240] width 719 height 480
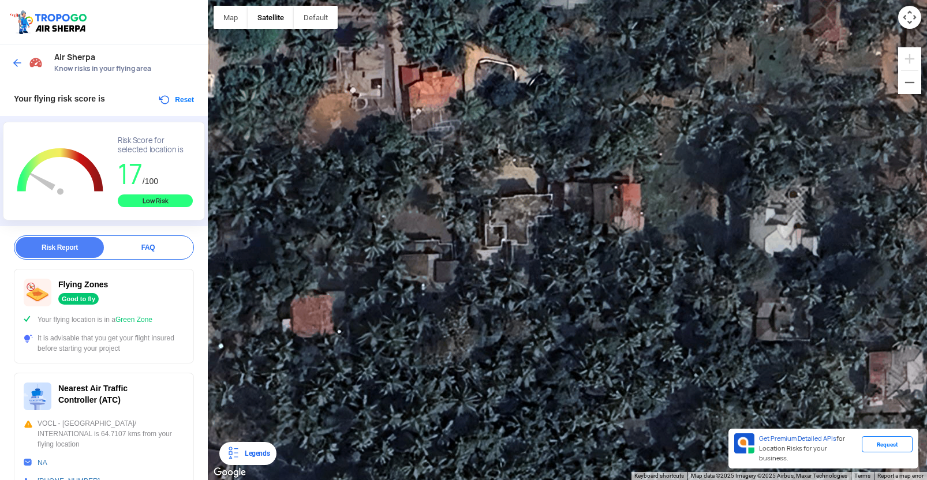
drag, startPoint x: 512, startPoint y: 241, endPoint x: 512, endPoint y: 219, distance: 21.9
click at [512, 219] on div at bounding box center [567, 240] width 719 height 480
click at [514, 214] on div at bounding box center [567, 240] width 719 height 480
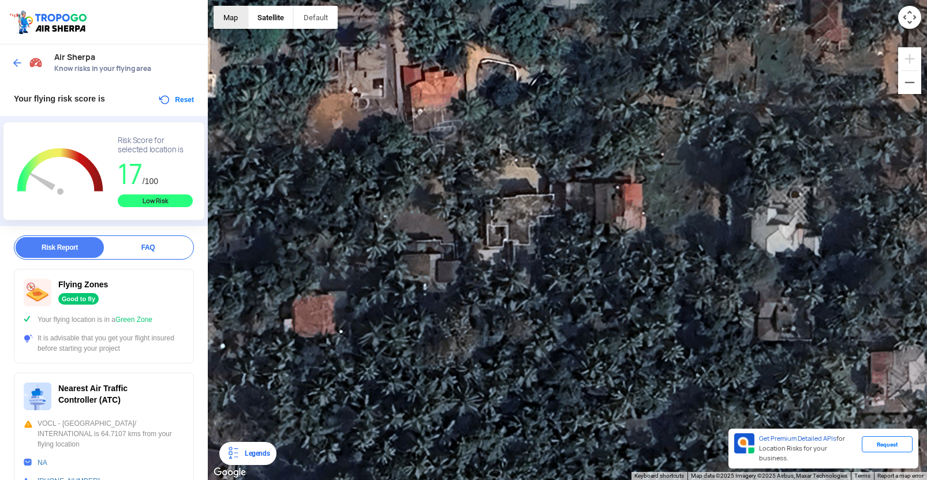
click at [222, 23] on button "Map" at bounding box center [231, 17] width 34 height 23
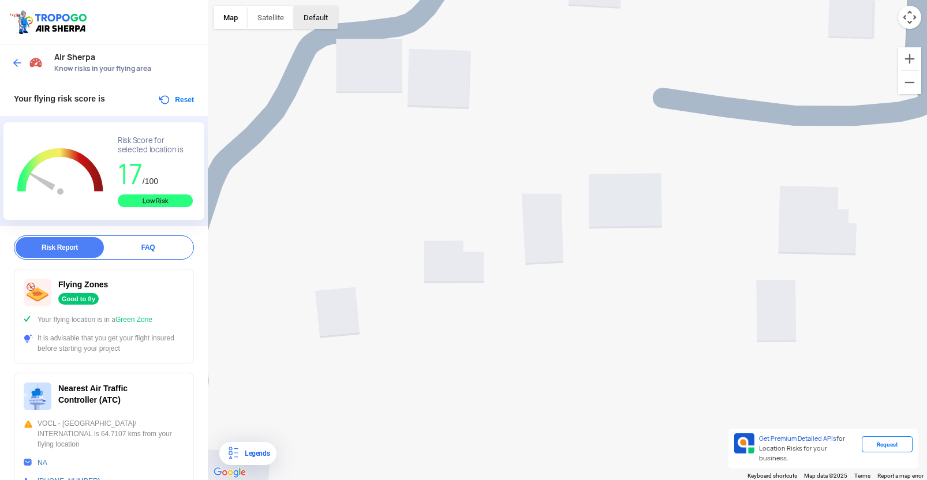
click at [308, 21] on button "button" at bounding box center [316, 17] width 44 height 23
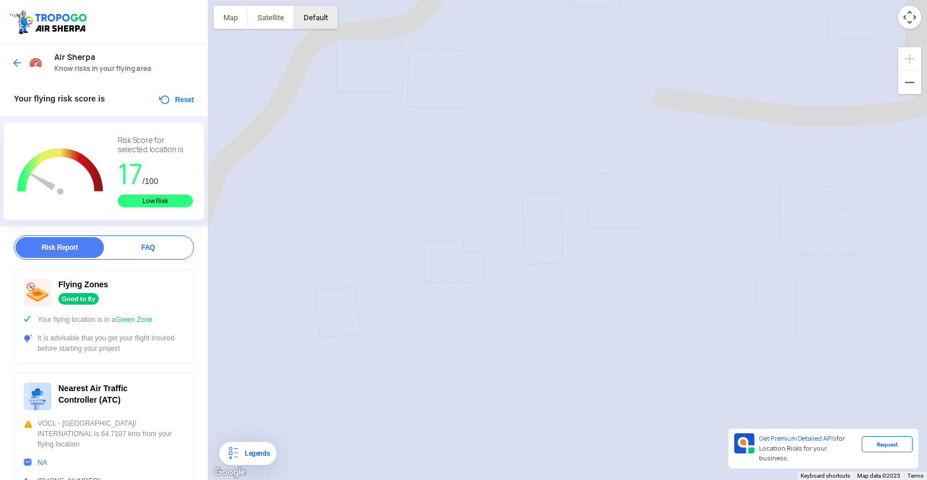
click at [315, 21] on button "button" at bounding box center [316, 17] width 44 height 23
